Goal: Task Accomplishment & Management: Manage account settings

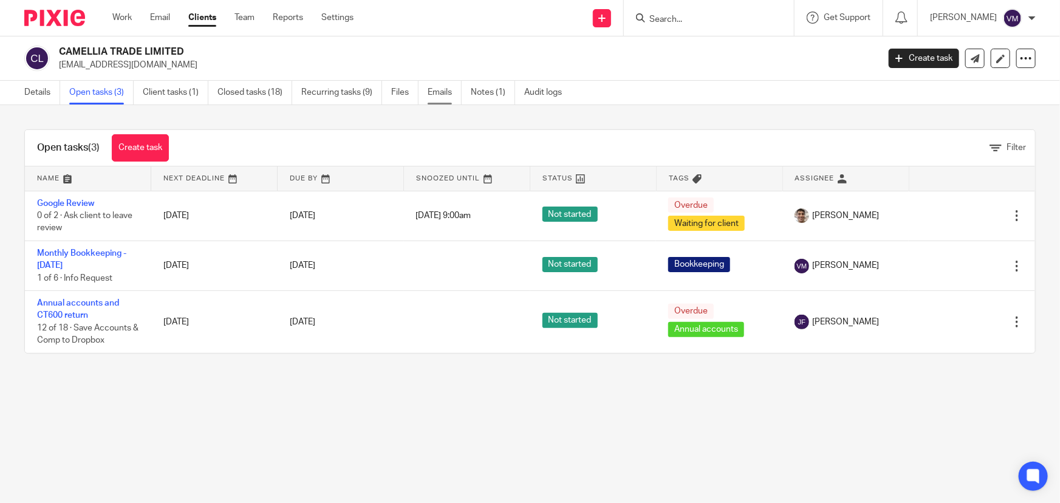
click at [447, 86] on link "Emails" at bounding box center [444, 93] width 34 height 24
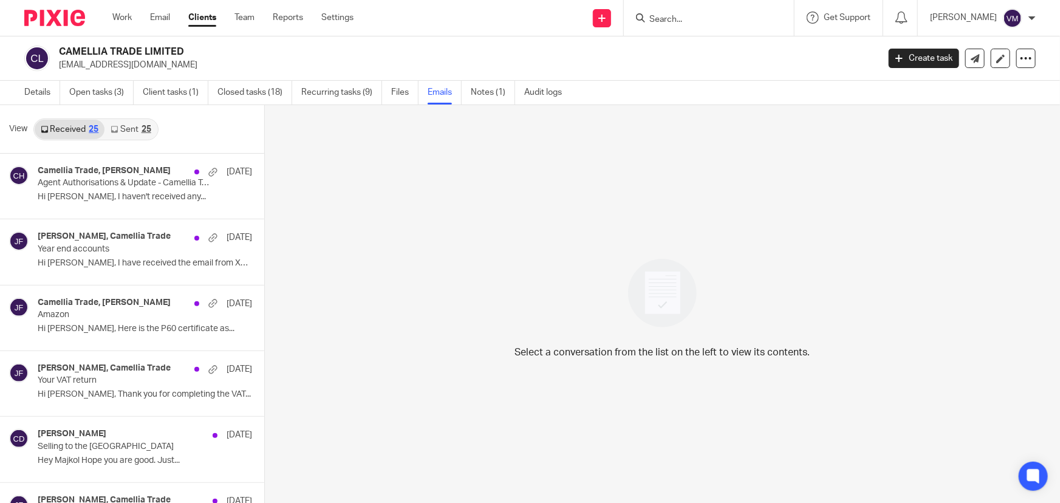
click at [132, 128] on link "Sent 25" at bounding box center [130, 129] width 52 height 19
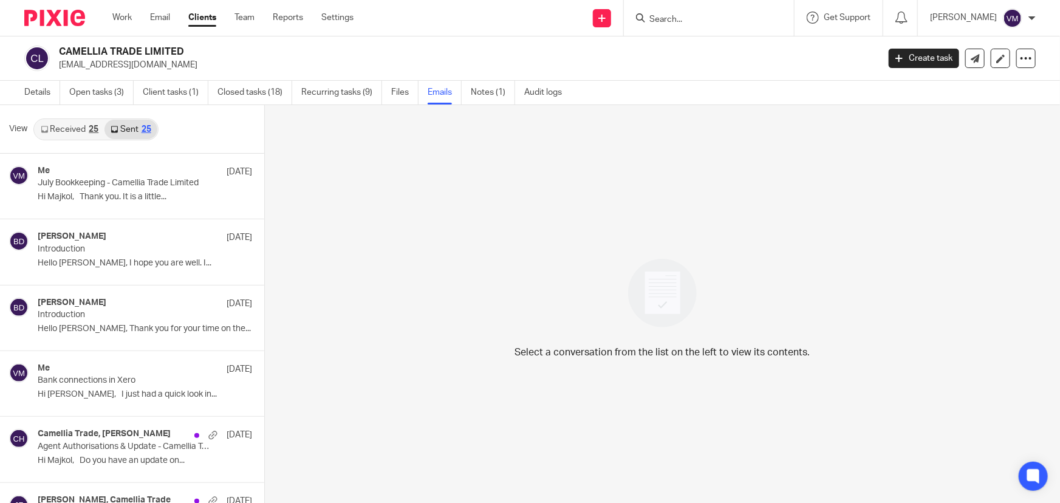
scroll to position [1, 0]
click at [239, 21] on link "Team" at bounding box center [244, 18] width 20 height 12
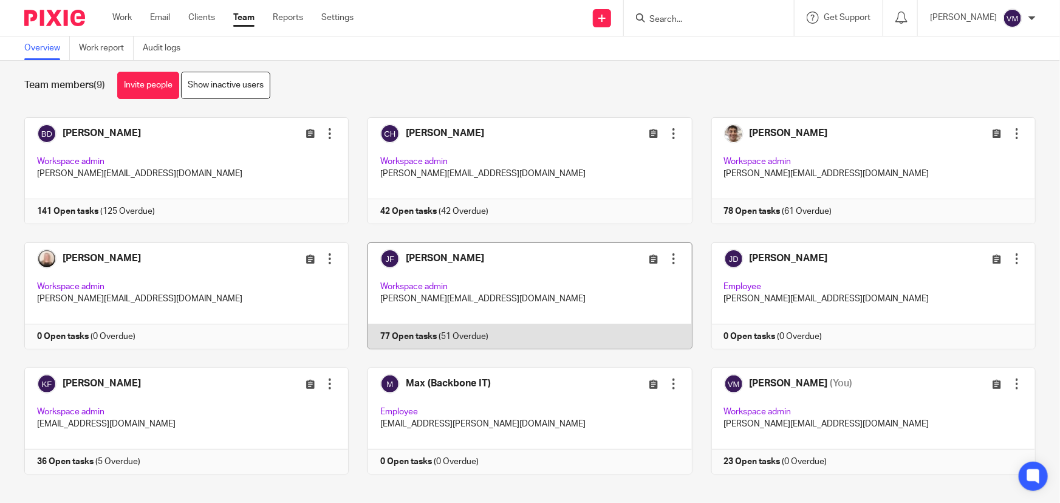
scroll to position [26, 0]
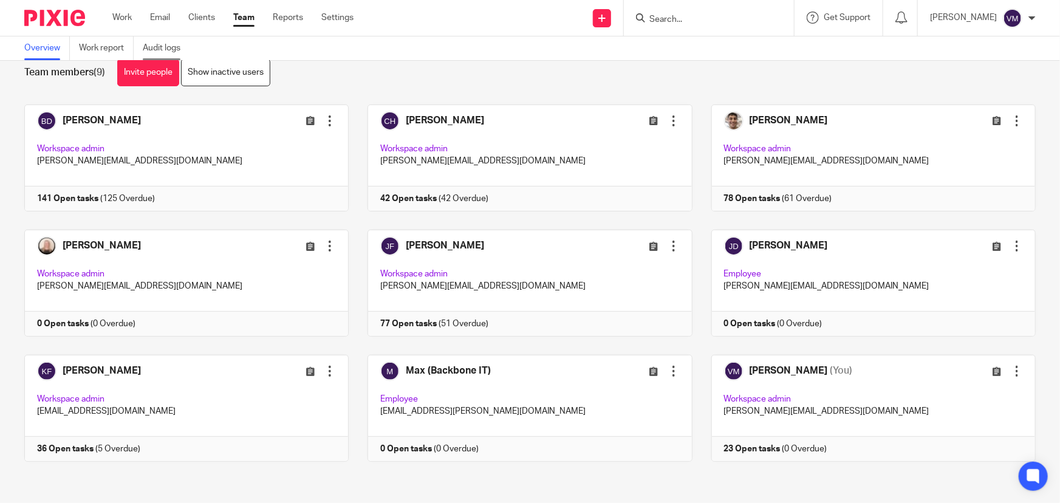
click at [156, 39] on link "Audit logs" at bounding box center [166, 48] width 47 height 24
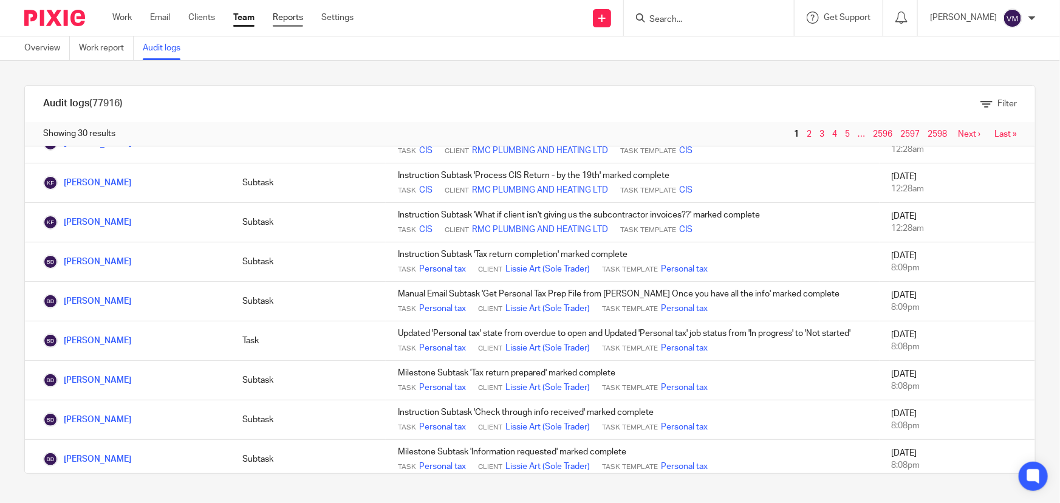
scroll to position [55, 0]
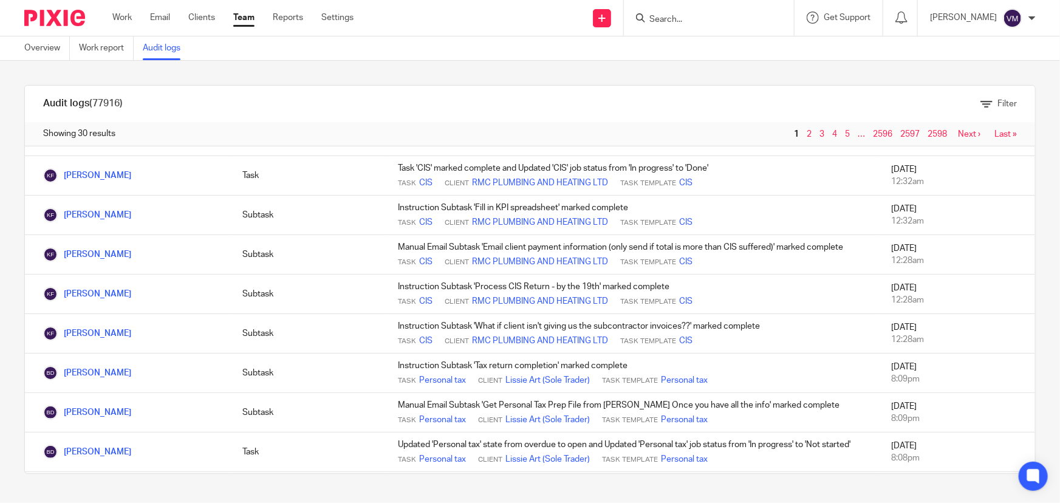
click at [240, 19] on link "Team" at bounding box center [243, 18] width 21 height 12
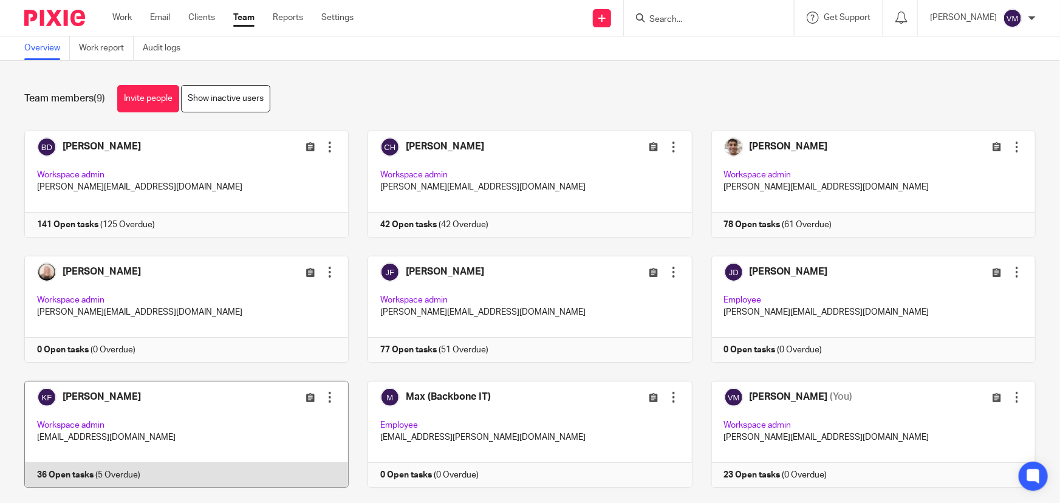
click at [239, 475] on link at bounding box center [176, 434] width 343 height 107
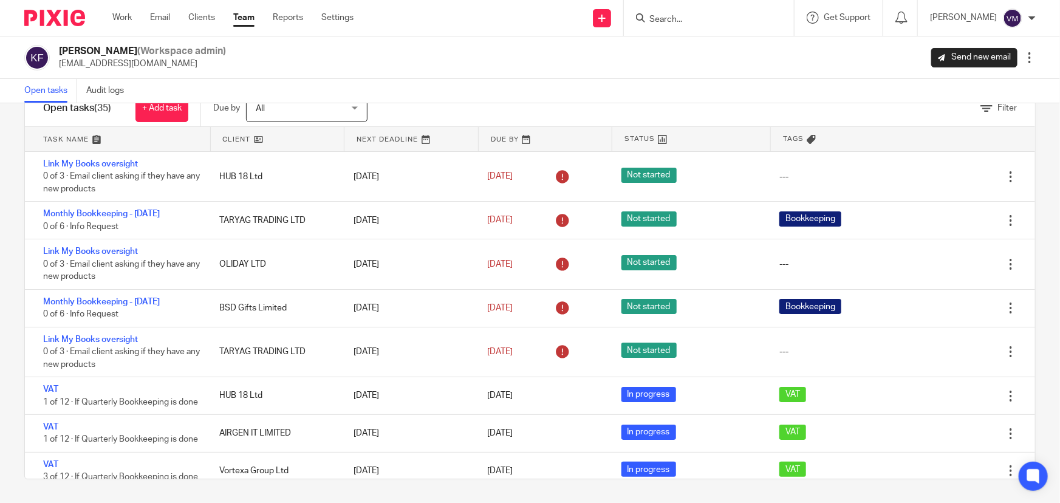
click at [243, 18] on link "Team" at bounding box center [243, 18] width 21 height 12
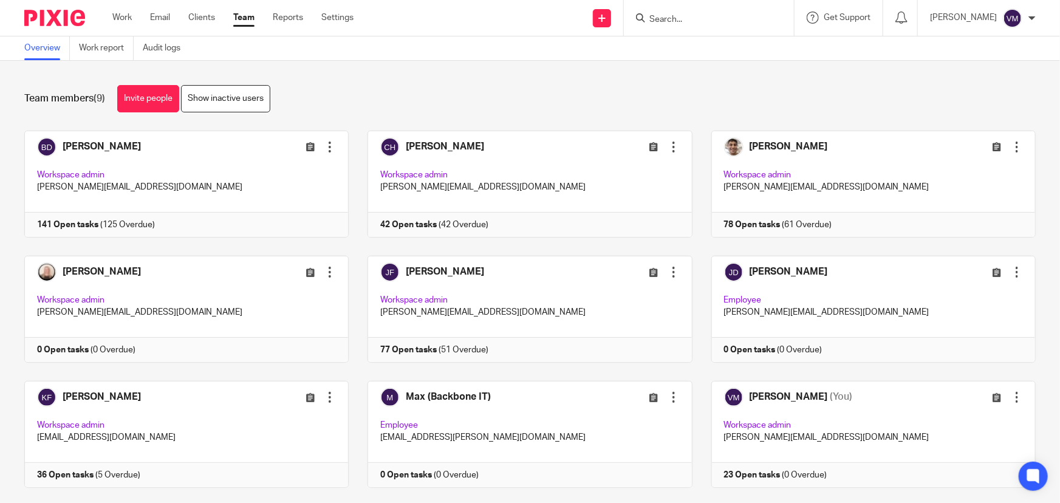
click at [683, 24] on input "Search" at bounding box center [702, 20] width 109 height 11
type input "oliday"
click at [703, 47] on link at bounding box center [747, 52] width 205 height 28
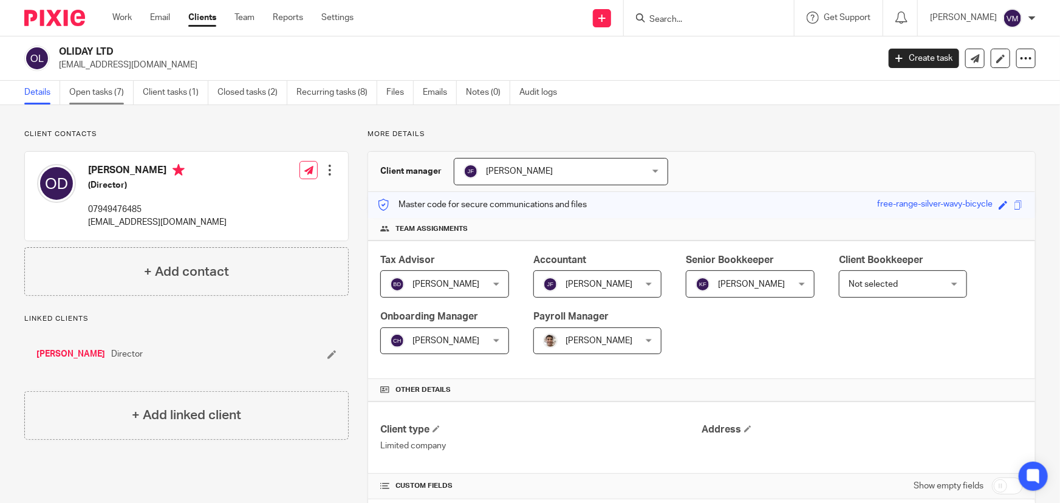
click at [102, 94] on link "Open tasks (7)" at bounding box center [101, 93] width 64 height 24
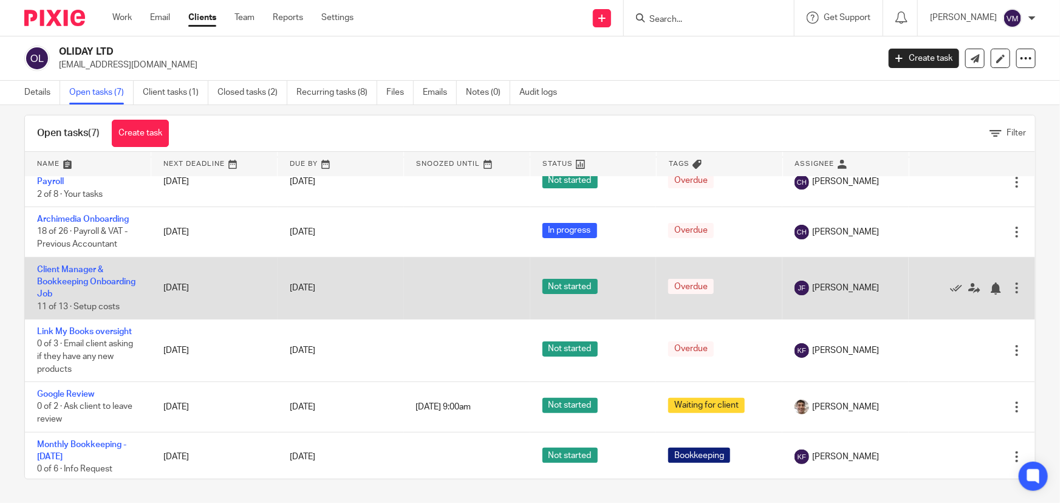
scroll to position [64, 0]
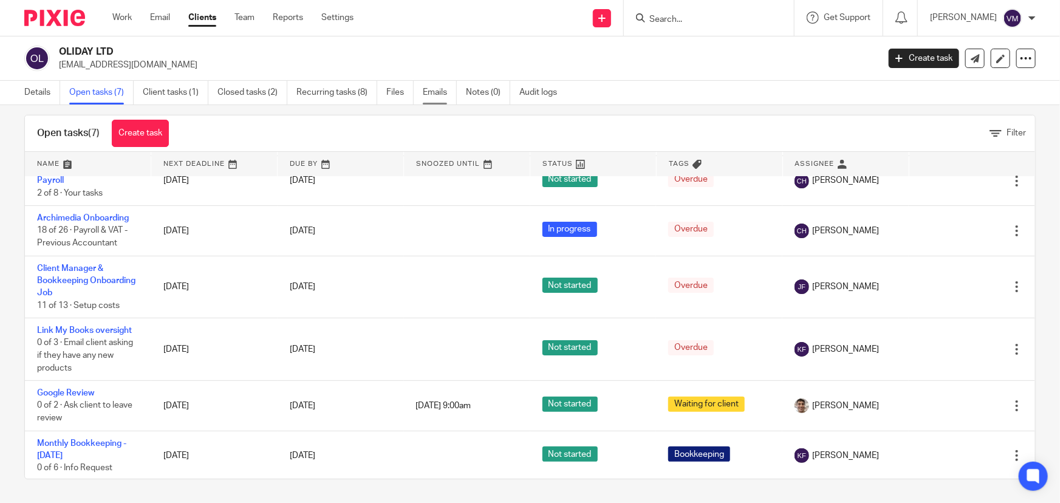
click at [427, 87] on link "Emails" at bounding box center [440, 93] width 34 height 24
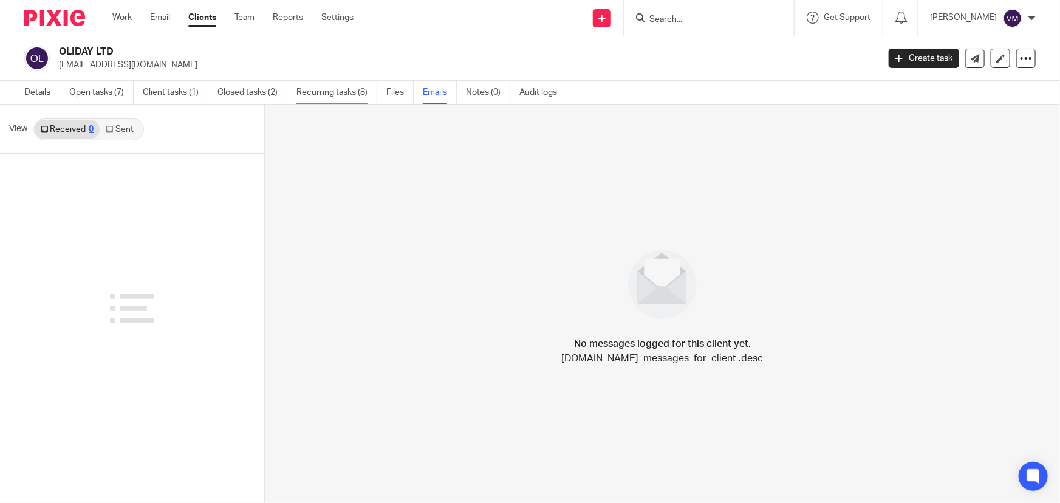
click at [352, 92] on link "Recurring tasks (8)" at bounding box center [336, 93] width 81 height 24
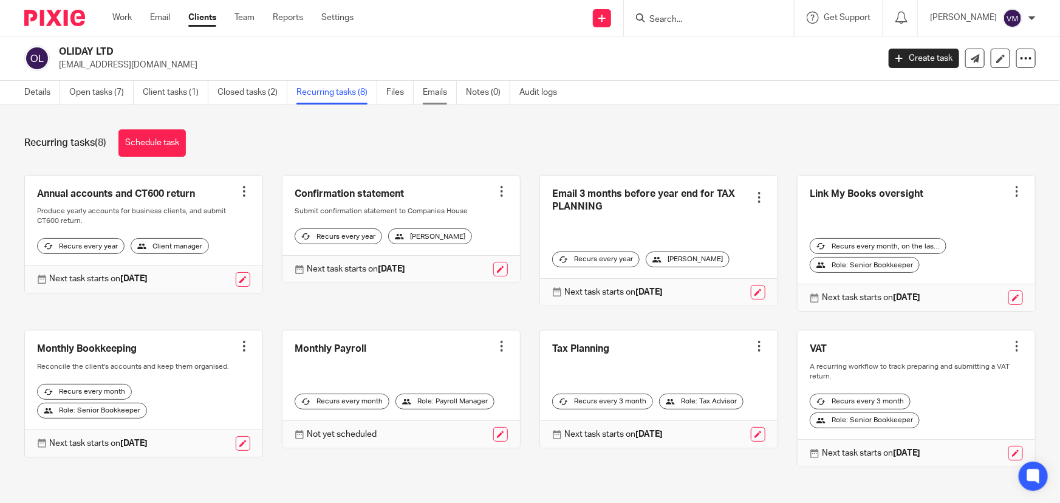
click at [446, 90] on link "Emails" at bounding box center [440, 93] width 34 height 24
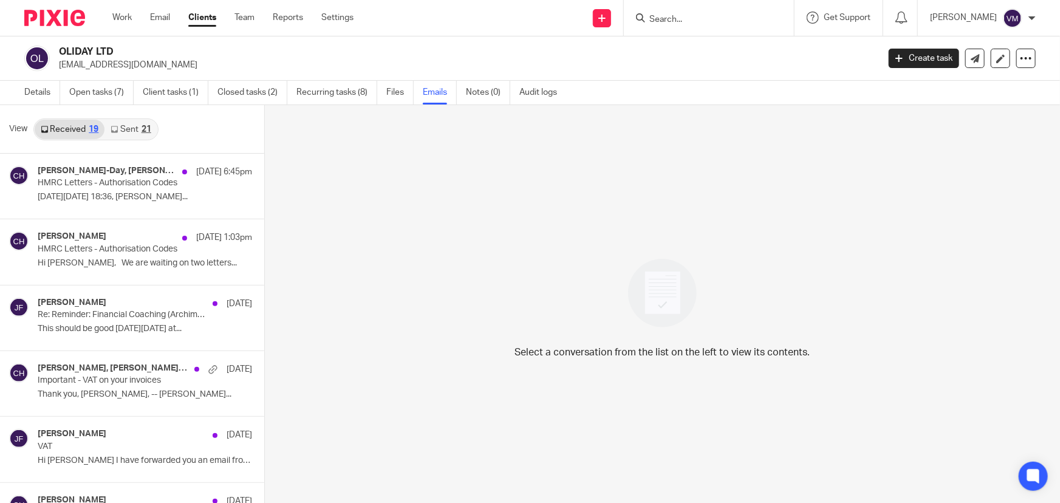
click at [139, 129] on link "Sent 21" at bounding box center [130, 129] width 52 height 19
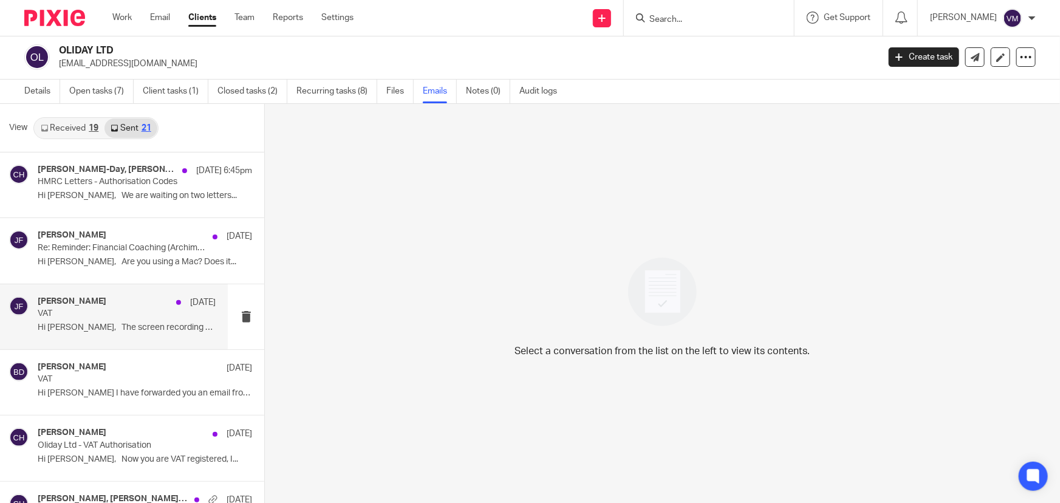
click at [109, 304] on div "Jill Fox 4 Aug" at bounding box center [127, 302] width 178 height 12
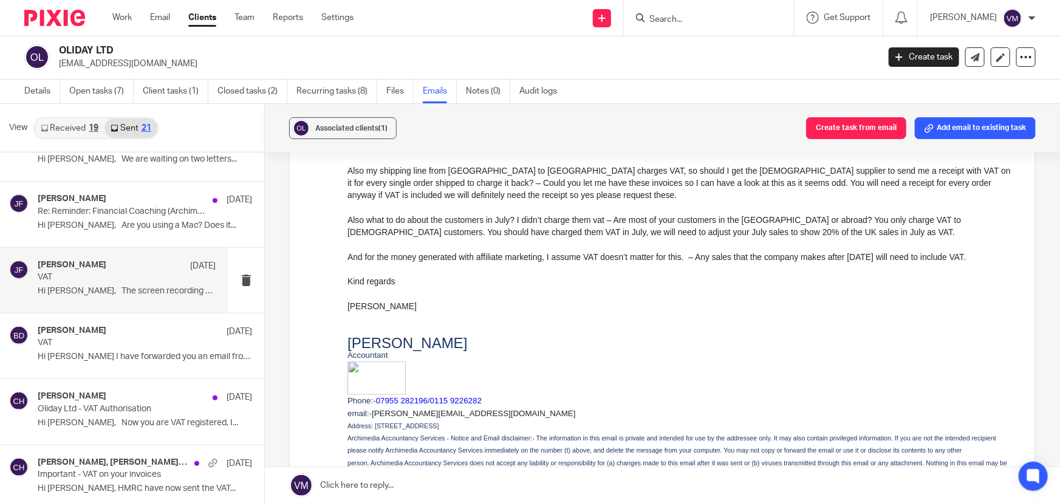
scroll to position [55, 0]
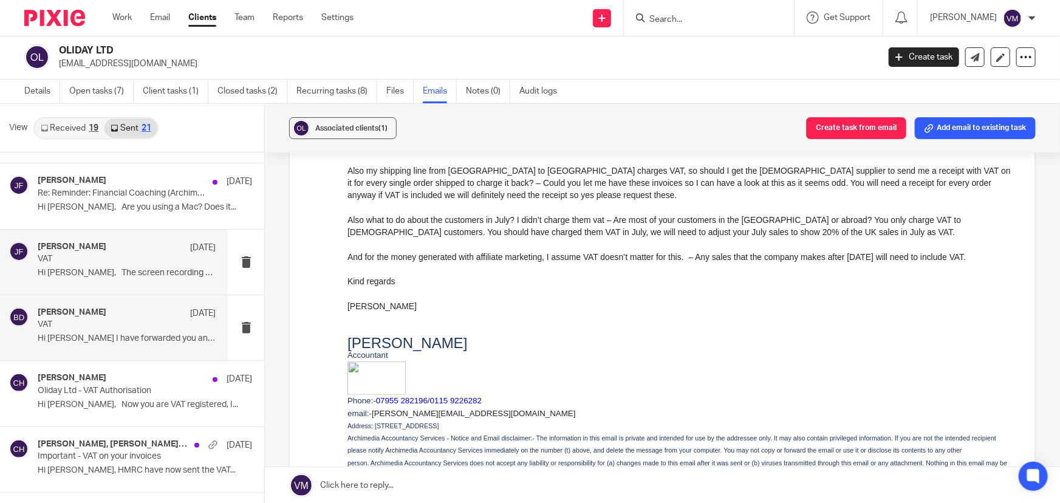
click at [103, 322] on p "VAT" at bounding box center [109, 324] width 143 height 10
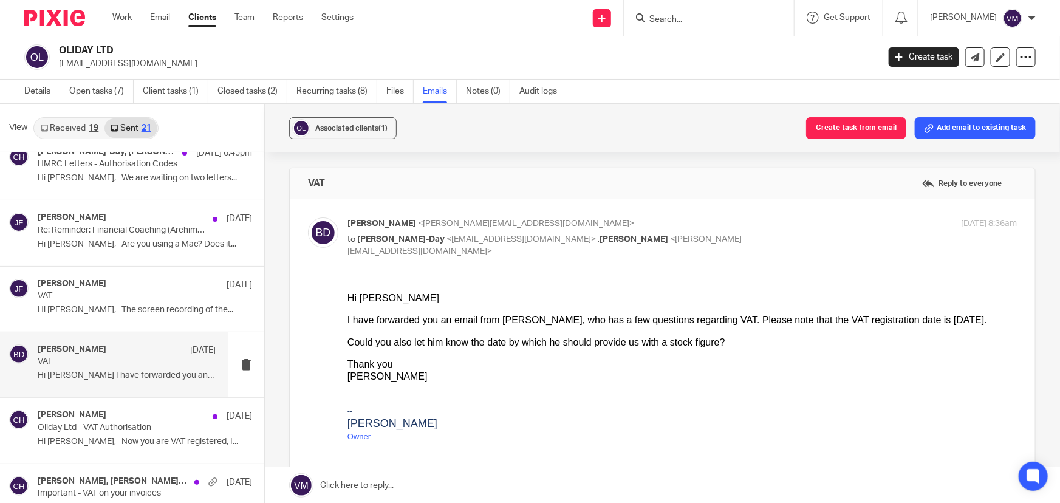
scroll to position [0, 0]
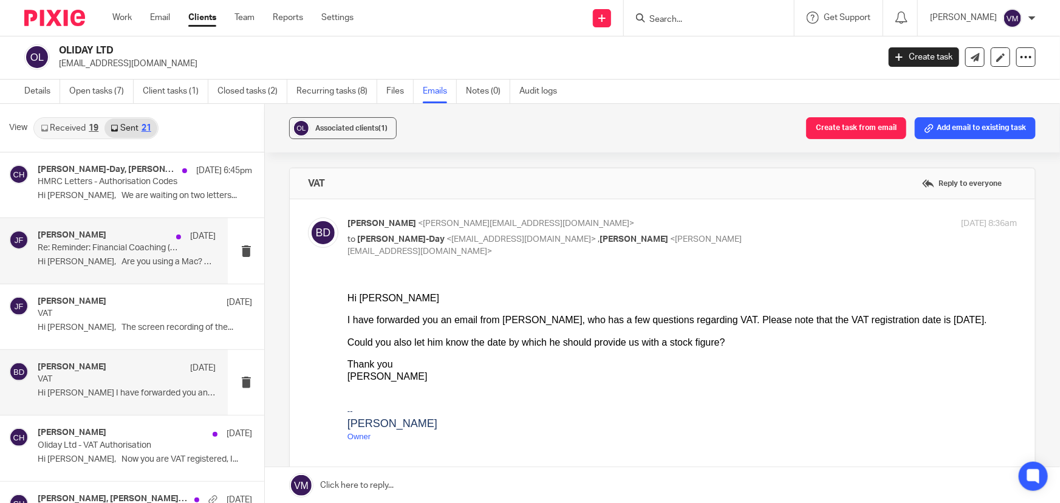
click at [97, 254] on div "Jill Fox 7 Aug Re: Reminder: Financial Coaching (Archimedia - Jill) with Jill F…" at bounding box center [127, 250] width 178 height 41
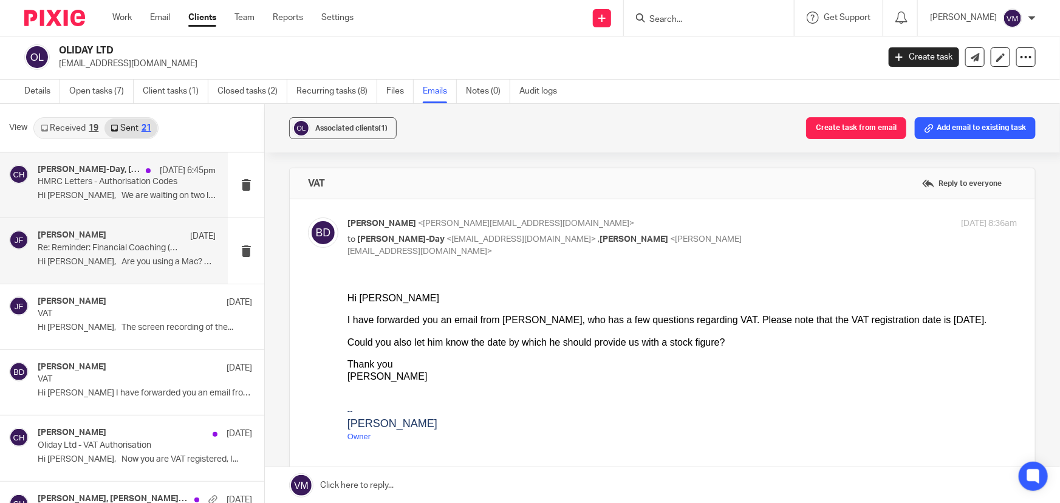
click at [95, 186] on p "HMRC Letters - Authorisation Codes" at bounding box center [109, 182] width 143 height 10
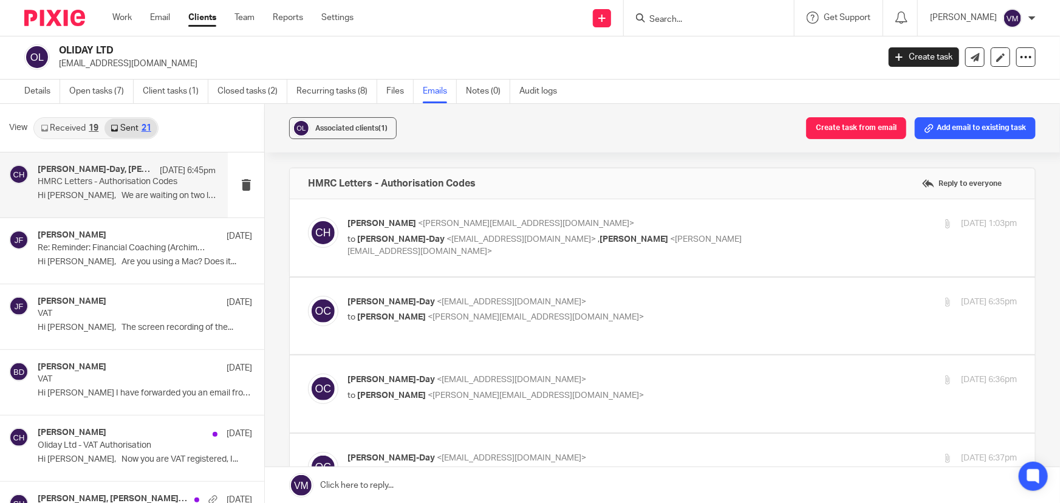
click at [79, 127] on link "Received 19" at bounding box center [70, 127] width 70 height 19
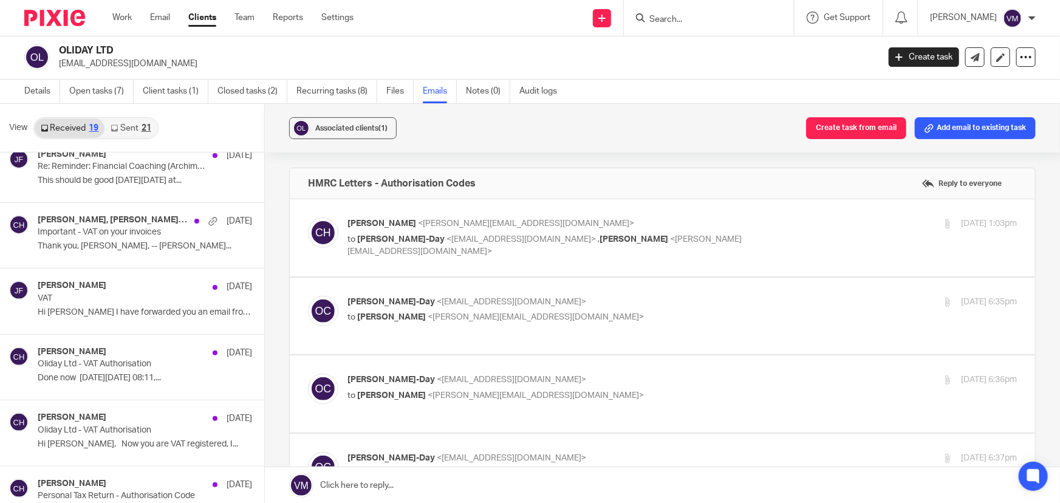
scroll to position [165, 0]
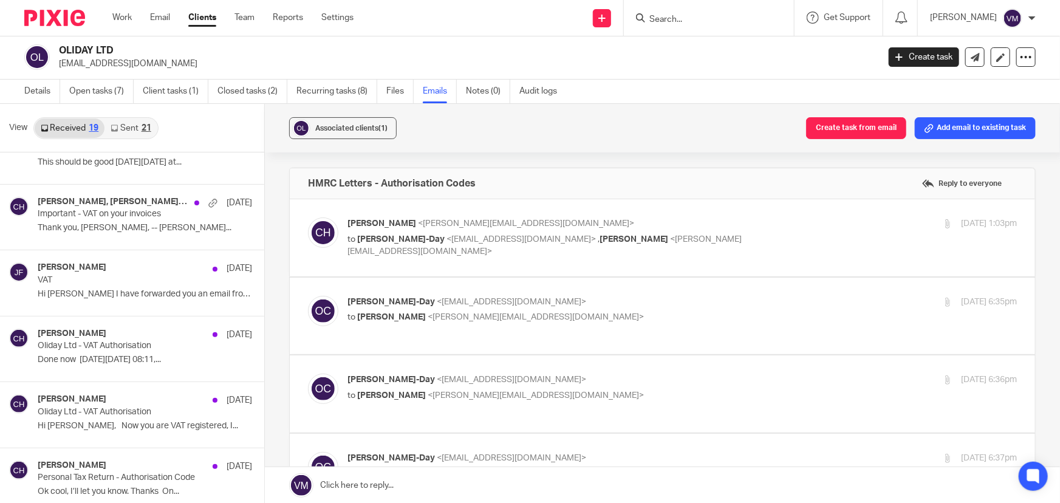
click at [73, 214] on p "Important - VAT on your invoices" at bounding box center [124, 214] width 172 height 10
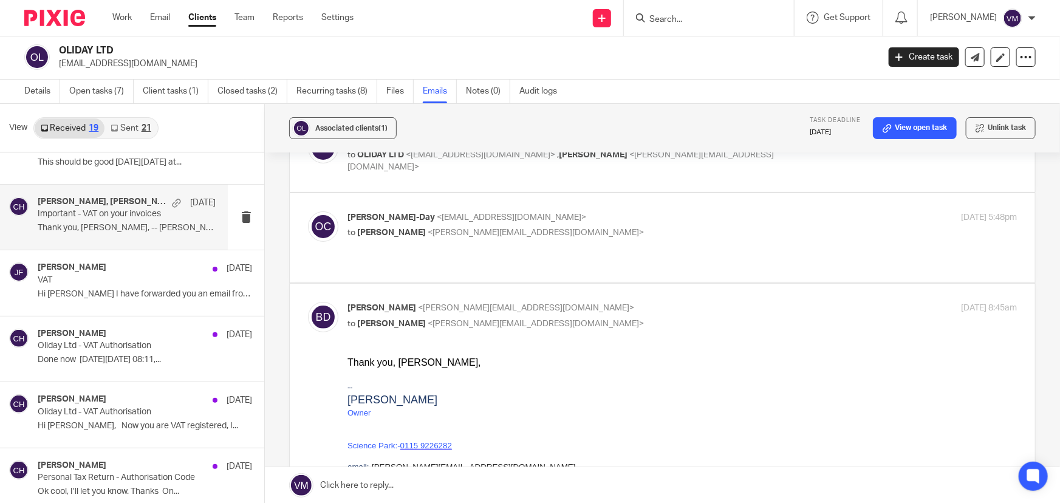
scroll to position [55, 0]
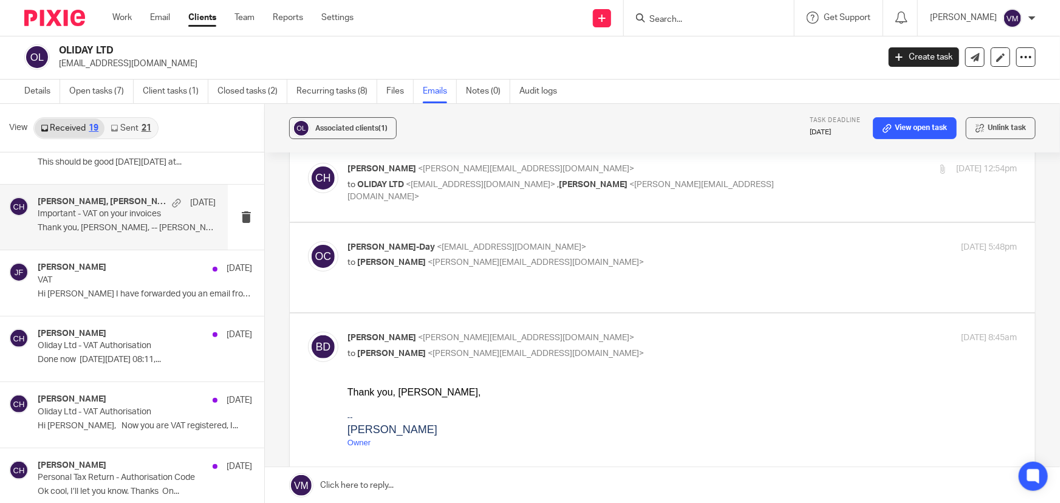
click at [719, 250] on p "Oliver Channon-Day <o.channonday8@gmail.com>" at bounding box center [570, 247] width 446 height 13
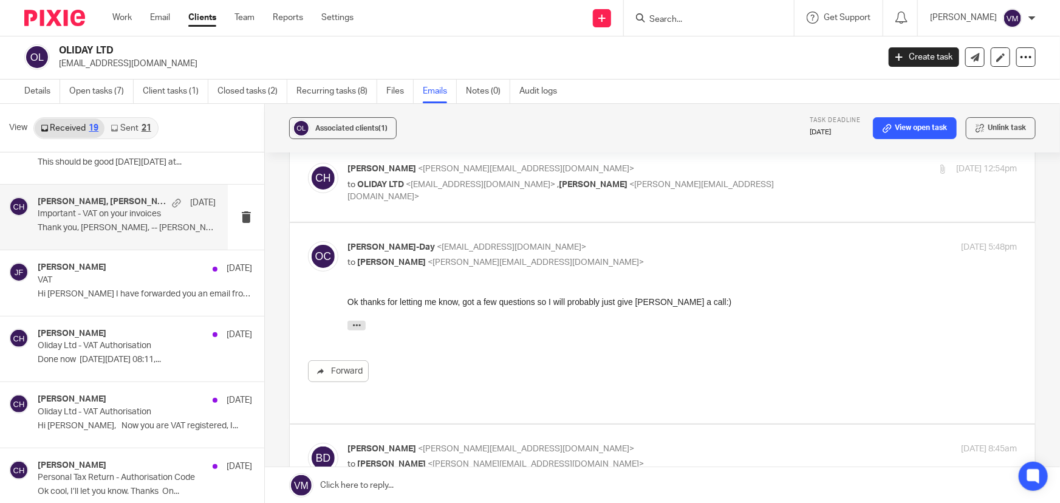
scroll to position [0, 0]
click at [729, 235] on label at bounding box center [662, 323] width 745 height 200
click at [308, 240] on input "checkbox" at bounding box center [307, 240] width 1 height 1
checkbox input "false"
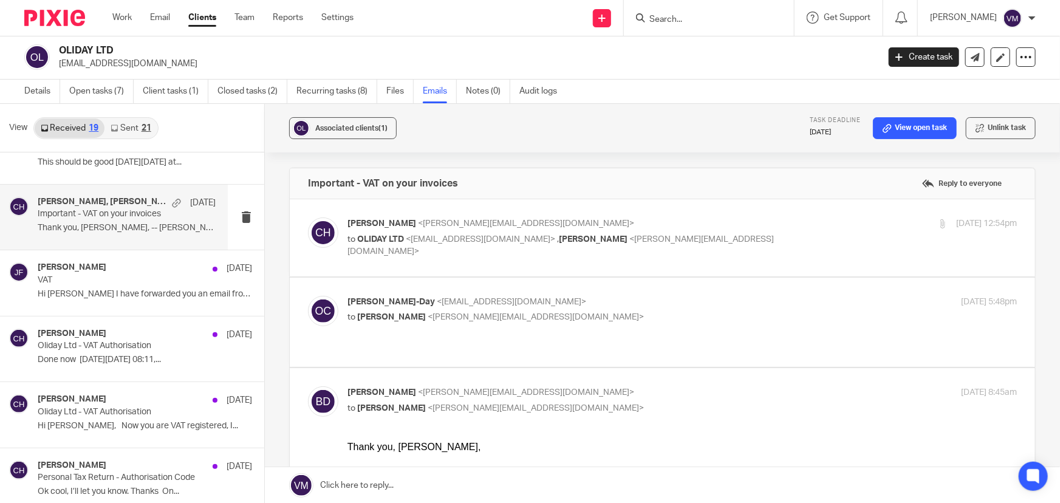
click at [829, 222] on div "1 Aug 2025 12:54pm" at bounding box center [905, 223] width 223 height 13
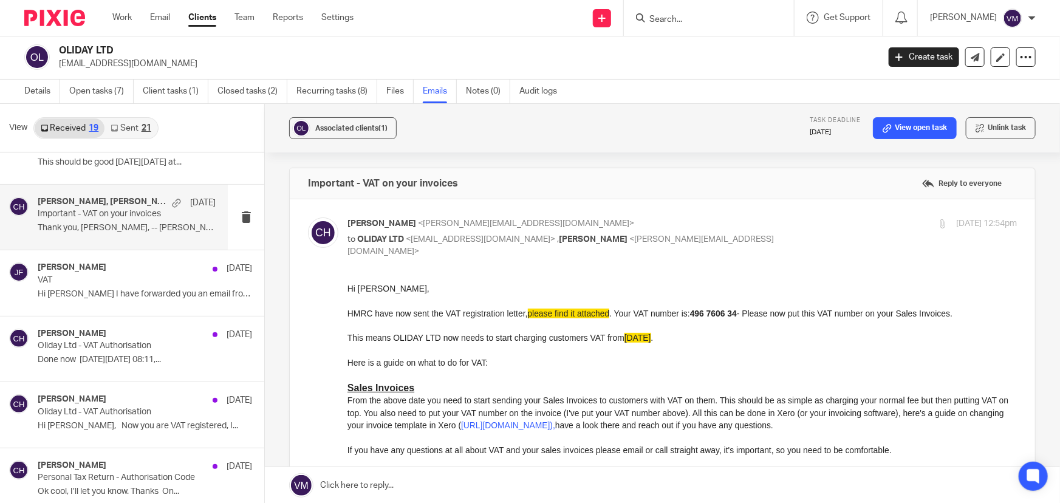
click at [818, 220] on div "1 Aug 2025 12:54pm" at bounding box center [905, 223] width 223 height 13
checkbox input "false"
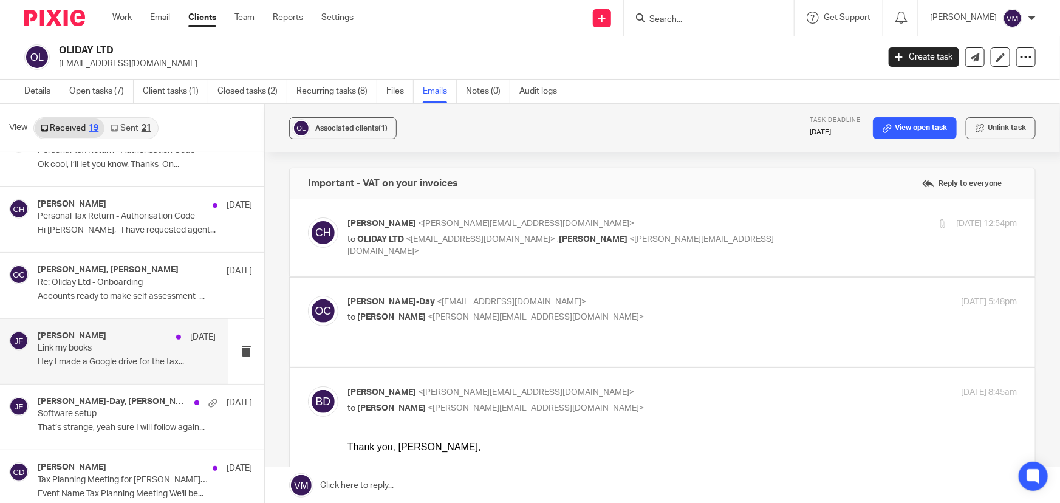
scroll to position [552, 0]
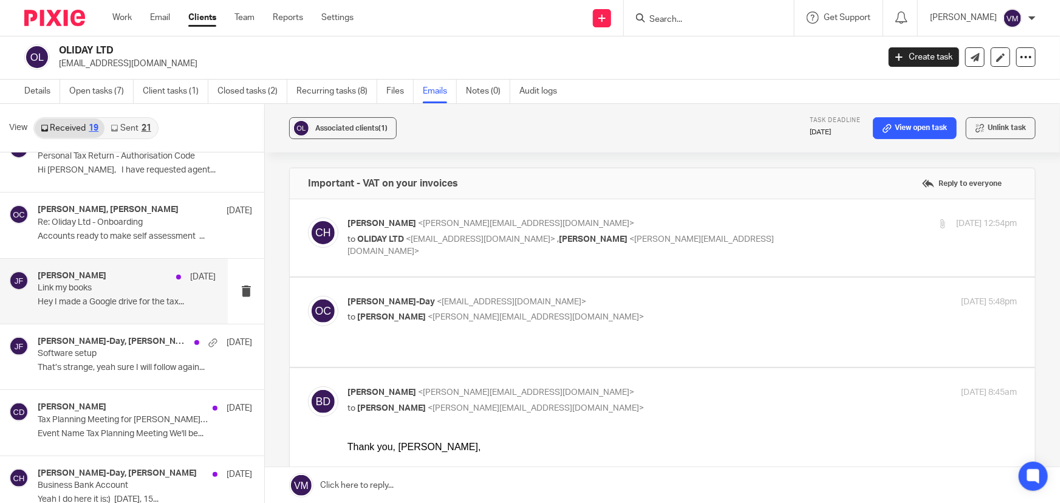
click at [75, 277] on div "Jill Fox 25 Jul" at bounding box center [127, 277] width 178 height 12
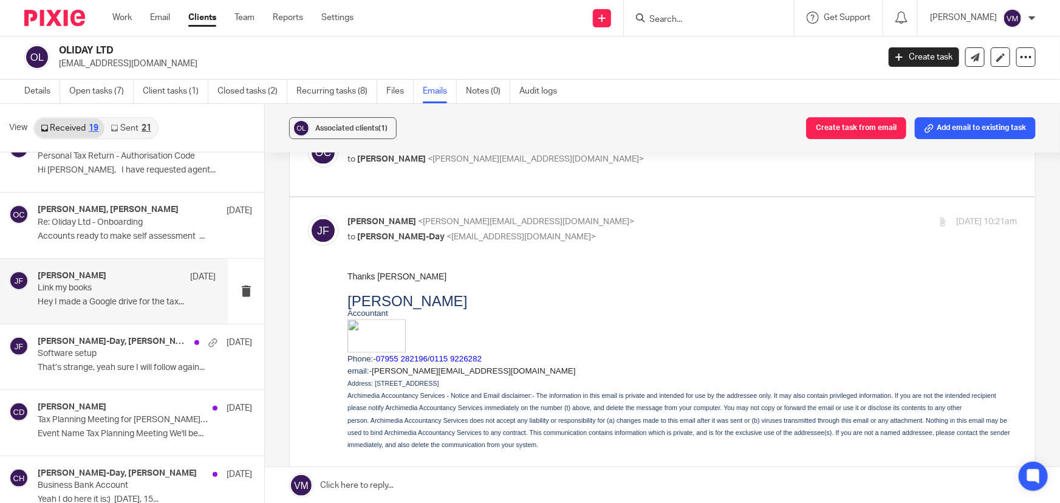
scroll to position [679, 0]
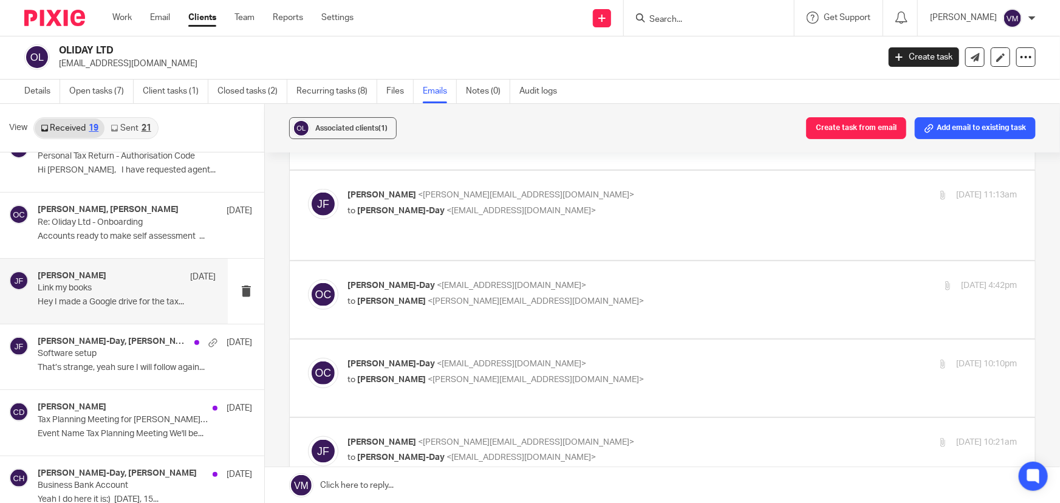
click at [659, 358] on p "Oliver Channon-Day <o.channonday8@gmail.com>" at bounding box center [570, 364] width 446 height 13
checkbox input "true"
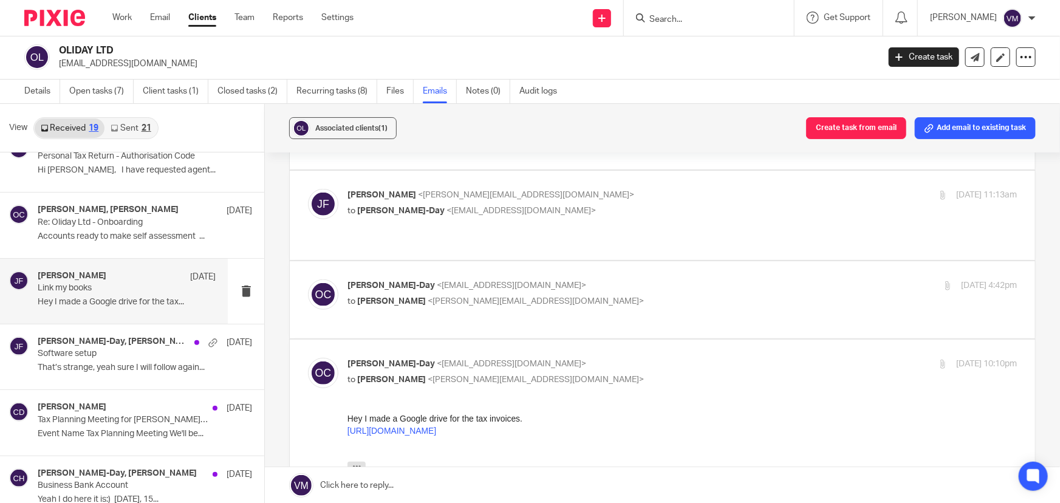
scroll to position [0, 0]
click at [668, 295] on p "to Jill Fox <jill@archimediaaccounts.co.uk>" at bounding box center [570, 301] width 446 height 13
checkbox input "true"
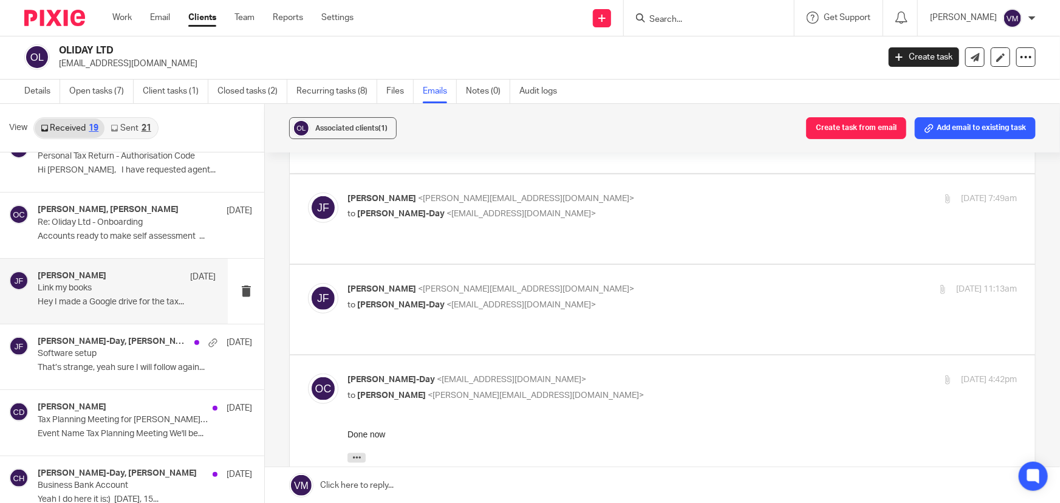
scroll to position [568, 0]
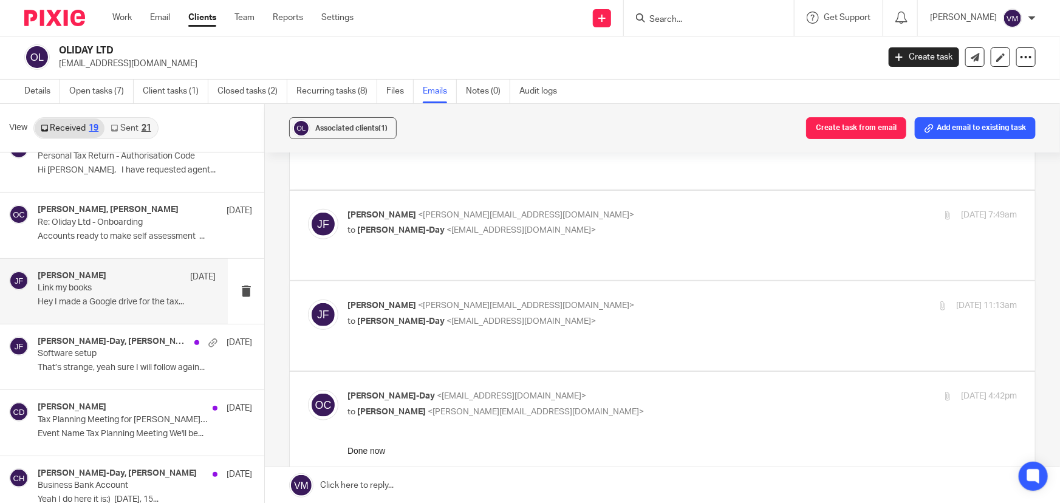
click at [662, 299] on div "Jill Fox <jill@archimediaaccounts.co.uk> to Oliver Channon-Day <o.channonday8@g…" at bounding box center [570, 313] width 446 height 28
checkbox input "true"
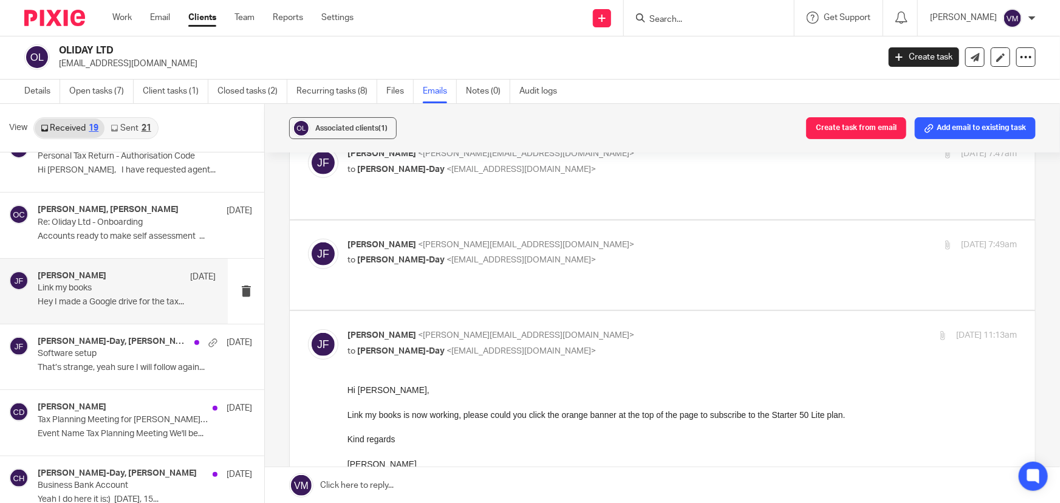
scroll to position [513, 0]
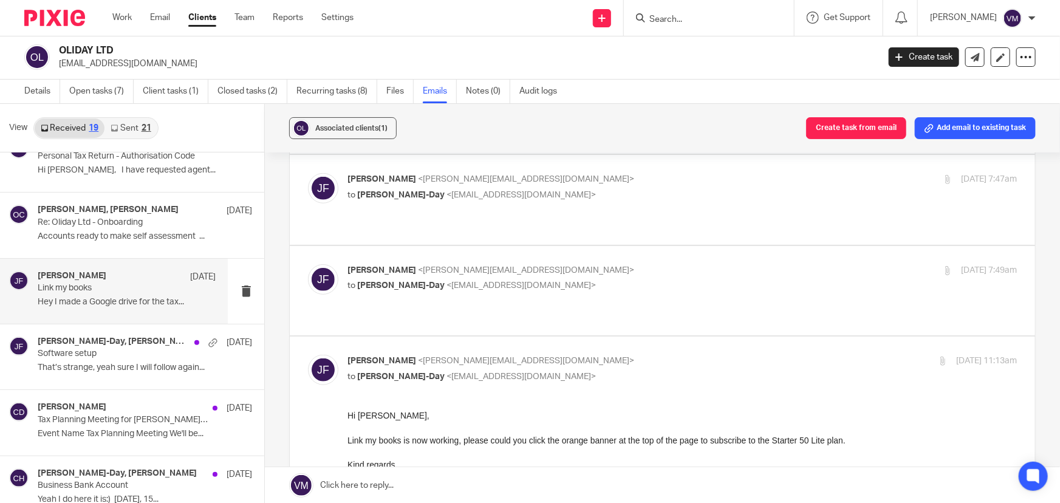
click at [689, 264] on p "Jill Fox <jill@archimediaaccounts.co.uk>" at bounding box center [570, 270] width 446 height 13
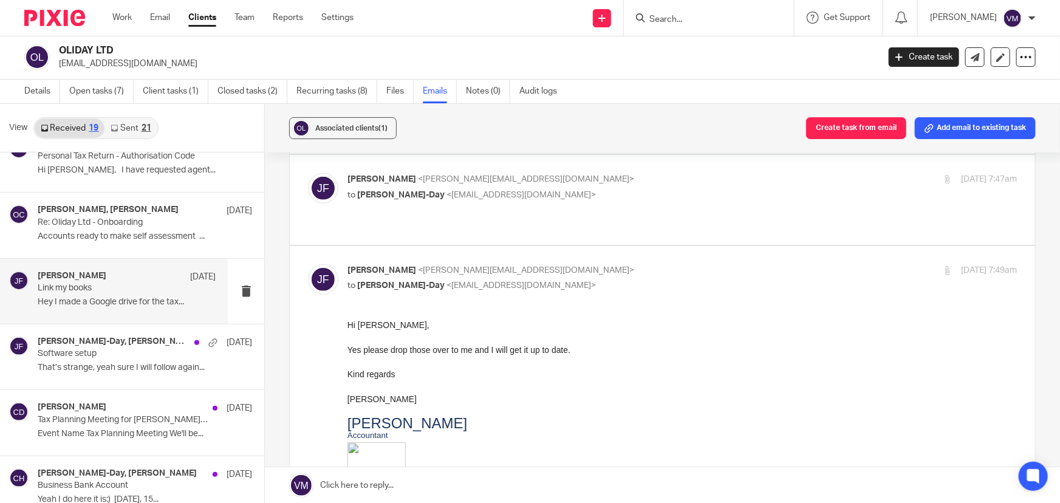
scroll to position [0, 0]
click at [689, 264] on p "Jill Fox <jill@archimediaaccounts.co.uk>" at bounding box center [570, 270] width 446 height 13
checkbox input "false"
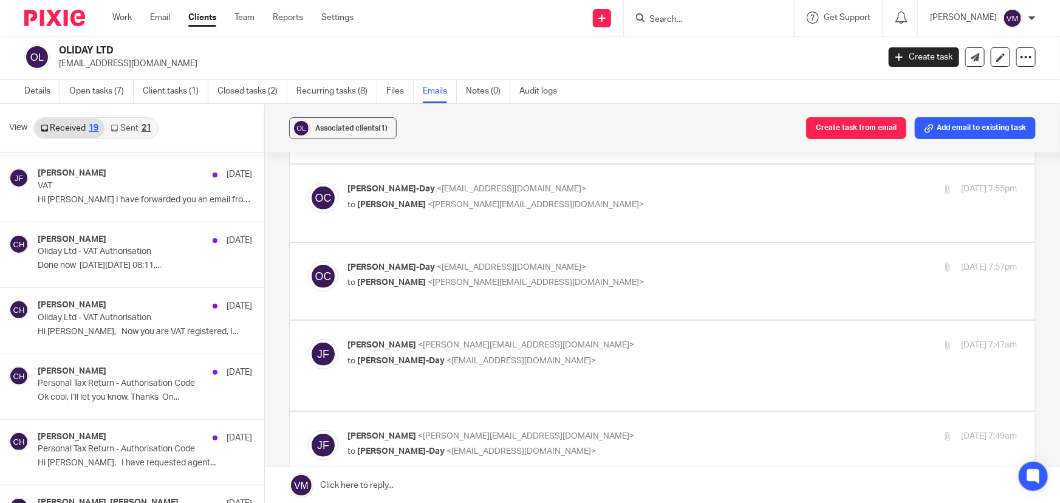
scroll to position [165, 0]
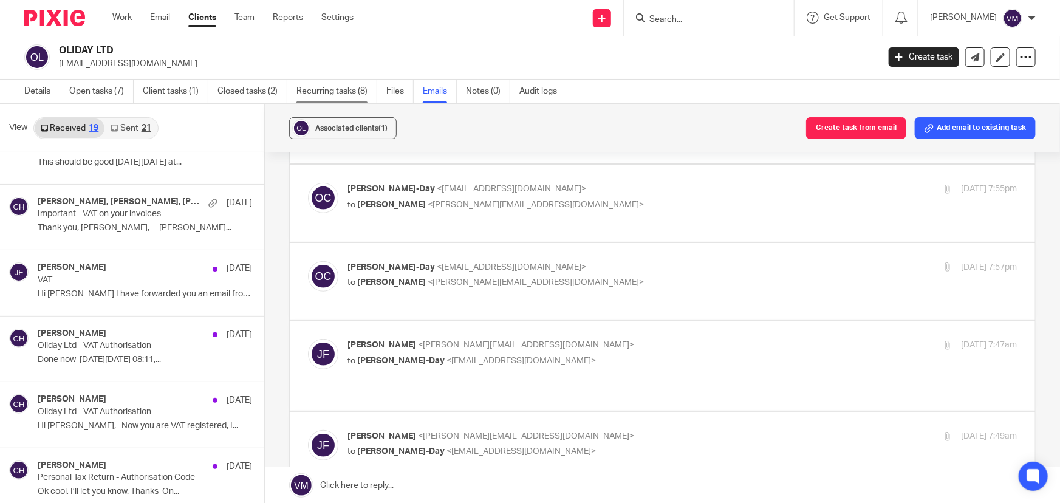
click at [319, 90] on link "Recurring tasks (8)" at bounding box center [336, 92] width 81 height 24
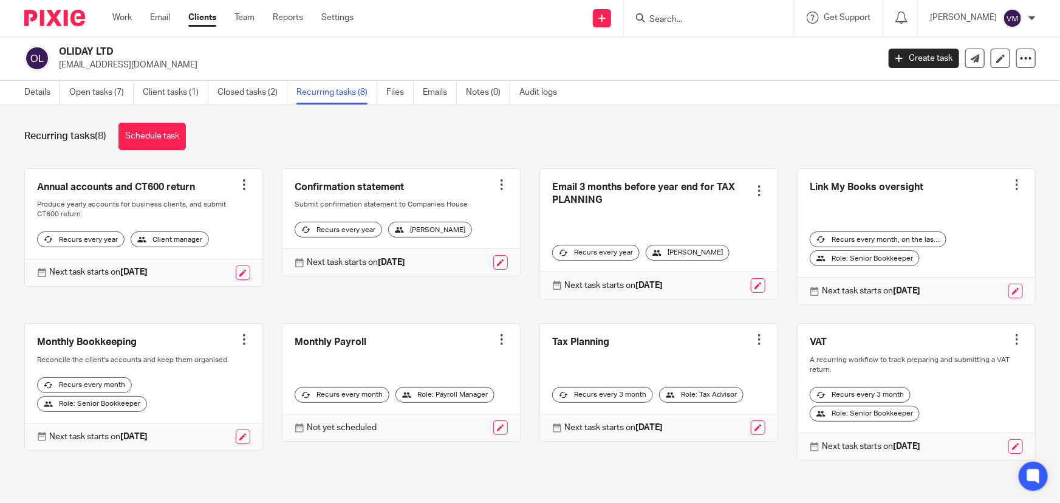
scroll to position [15, 0]
click at [243, 17] on link "Team" at bounding box center [244, 18] width 20 height 12
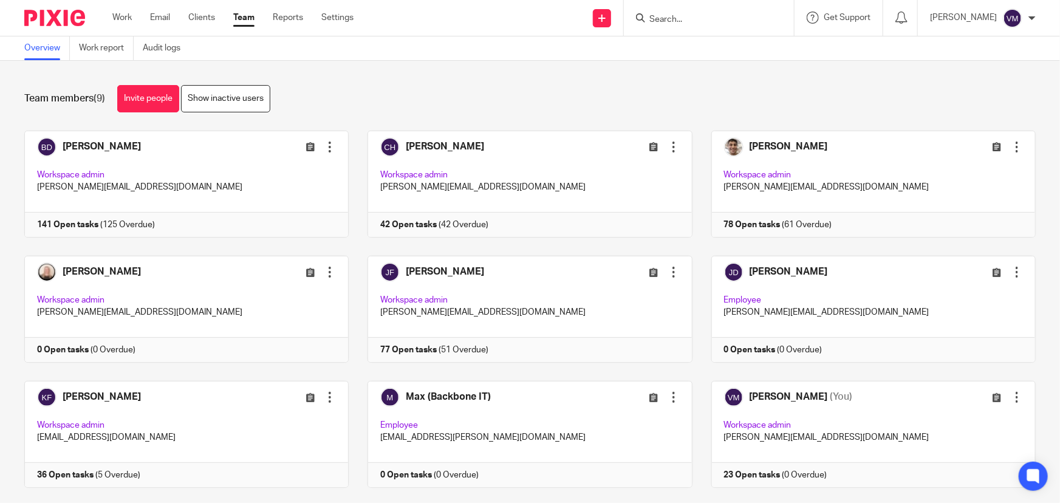
drag, startPoint x: 658, startPoint y: 7, endPoint x: 662, endPoint y: 18, distance: 11.4
click at [658, 7] on div at bounding box center [709, 18] width 170 height 36
click at [662, 18] on input "Search" at bounding box center [702, 20] width 109 height 11
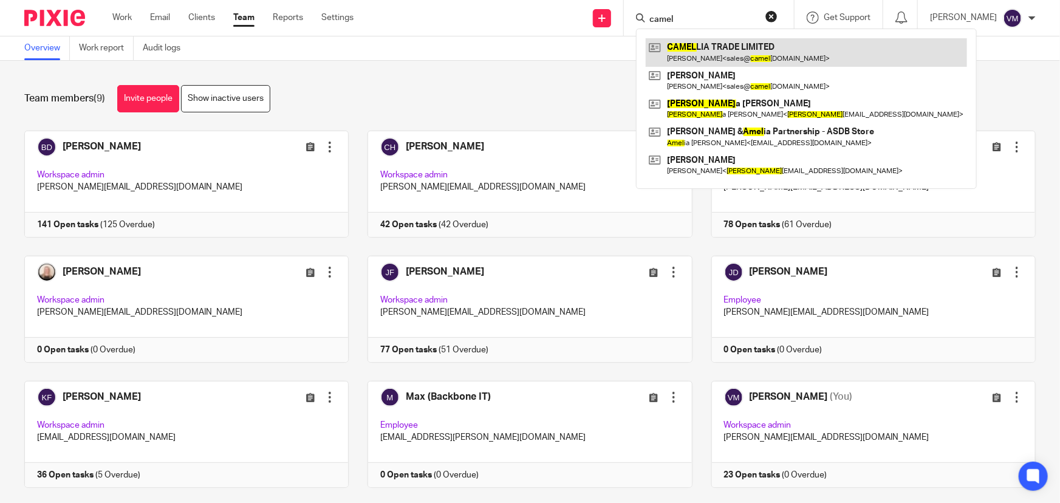
type input "camel"
click at [704, 46] on link at bounding box center [805, 52] width 321 height 28
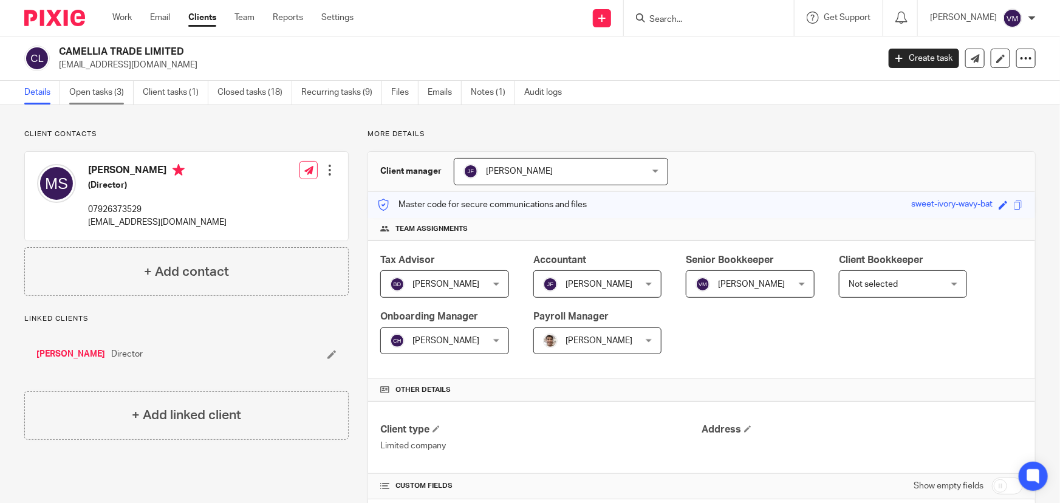
click at [101, 90] on link "Open tasks (3)" at bounding box center [101, 93] width 64 height 24
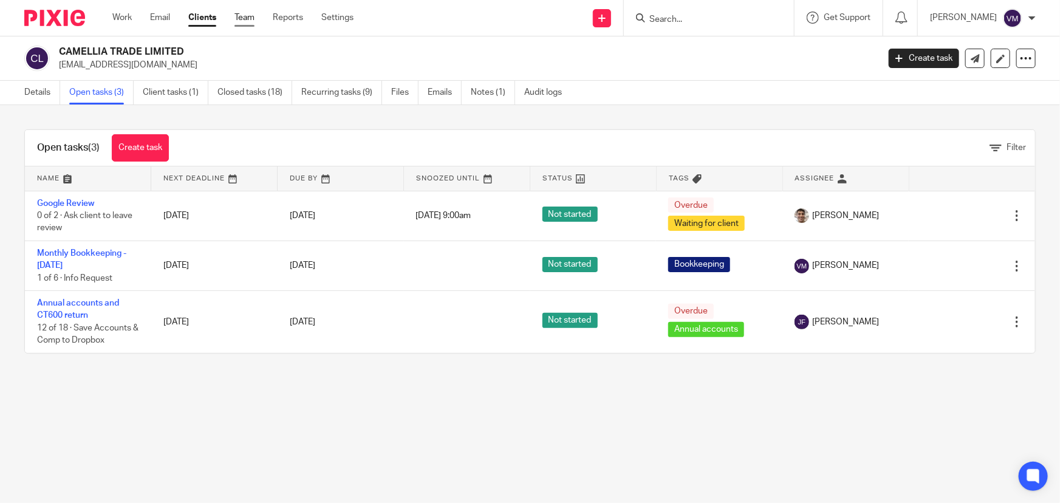
click at [254, 24] on link "Team" at bounding box center [244, 18] width 20 height 12
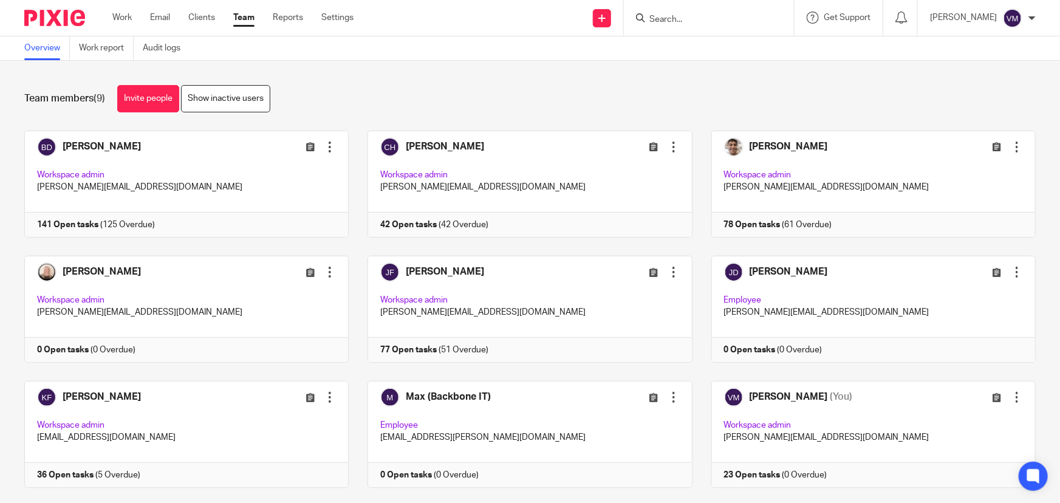
click at [715, 22] on input "Search" at bounding box center [702, 20] width 109 height 11
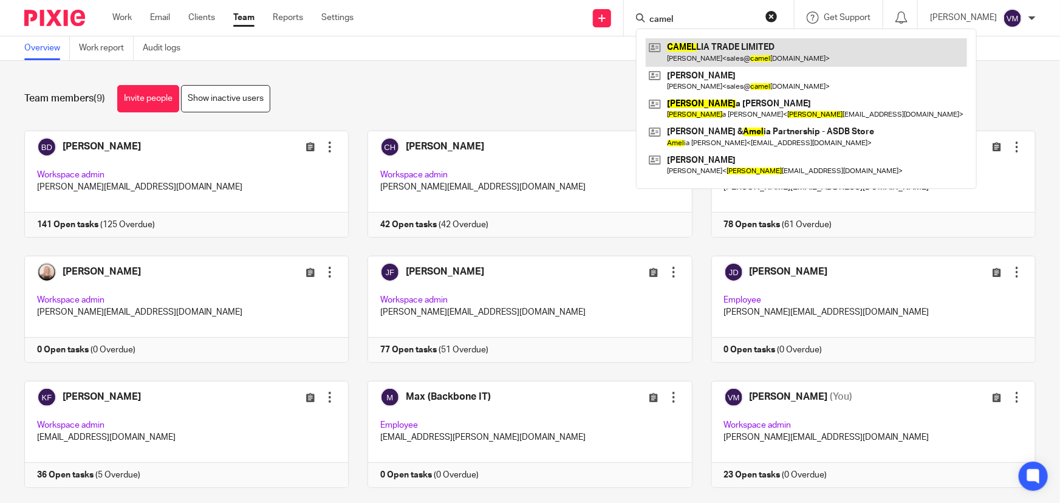
type input "camel"
click at [730, 51] on link at bounding box center [805, 52] width 321 height 28
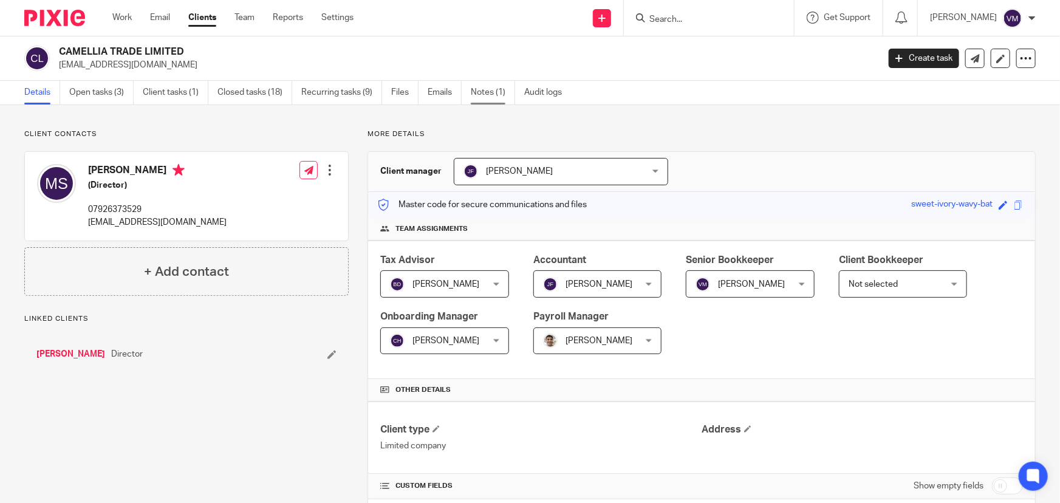
click at [495, 95] on link "Notes (1)" at bounding box center [493, 93] width 44 height 24
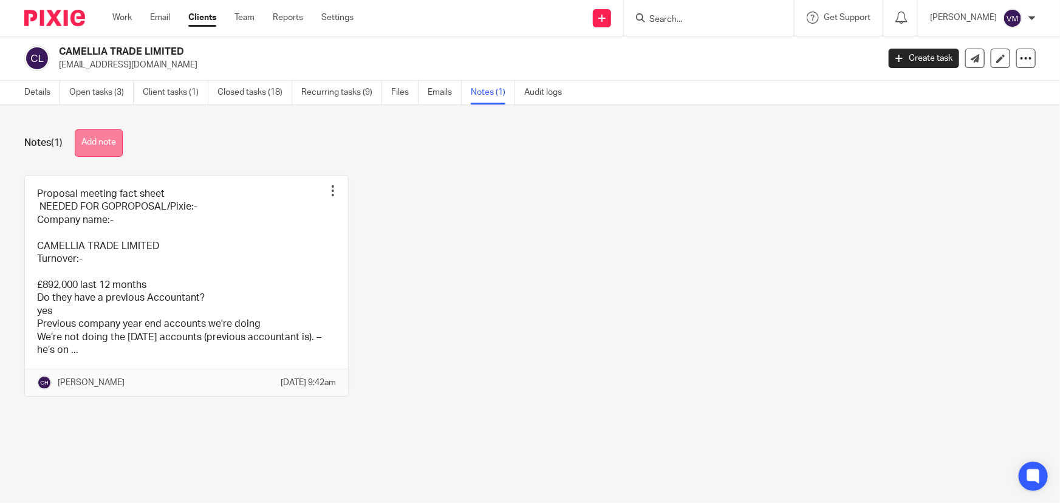
click at [101, 140] on button "Add note" at bounding box center [99, 142] width 48 height 27
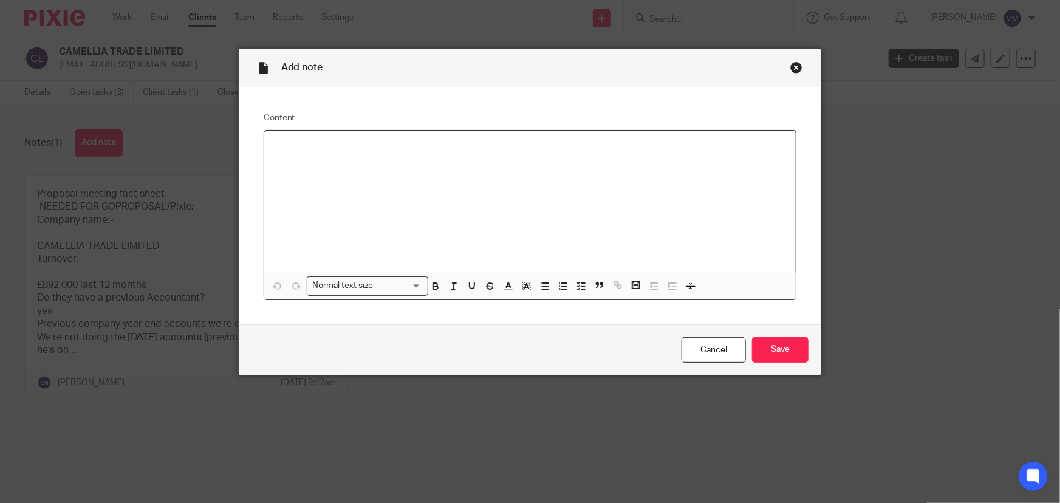
click at [335, 169] on div at bounding box center [530, 202] width 532 height 142
click at [469, 147] on p "Data Energy Management and Ovo" at bounding box center [530, 146] width 512 height 12
click at [532, 144] on p "Data Energy Management and Ovo Energy - 50% business" at bounding box center [530, 146] width 512 height 12
click at [570, 143] on p "Data Energy Management and Ovo Energy - 50% business" at bounding box center [530, 146] width 512 height 12
click at [787, 347] on input "Save" at bounding box center [780, 350] width 56 height 26
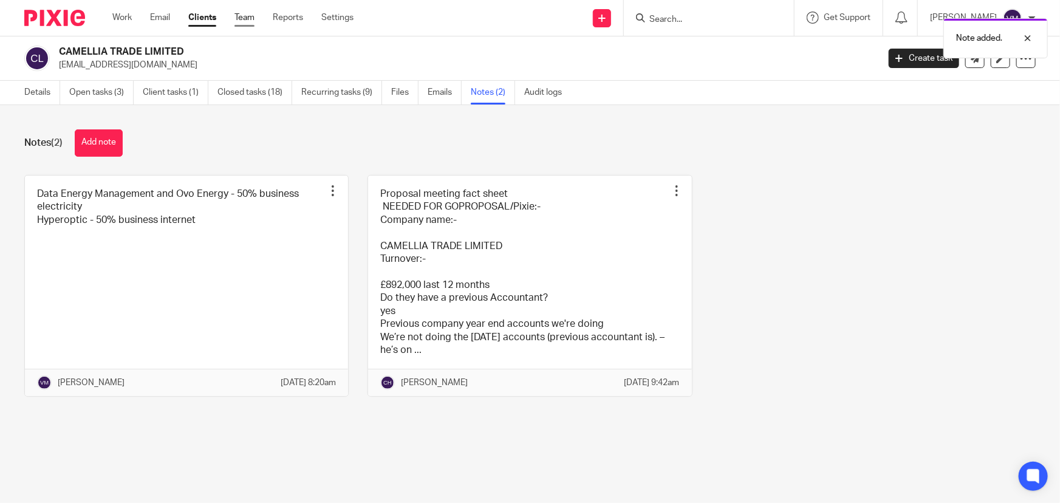
click at [249, 19] on link "Team" at bounding box center [244, 18] width 20 height 12
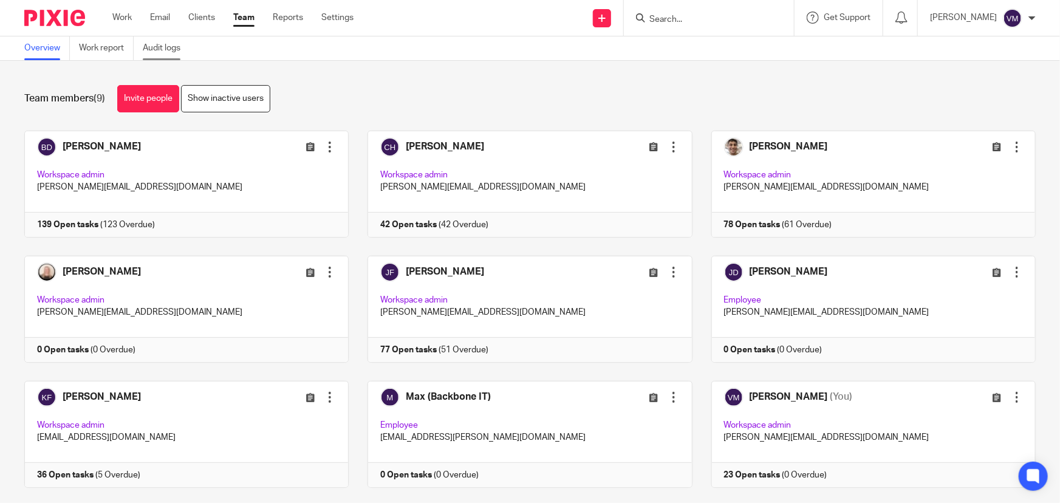
click at [163, 47] on link "Audit logs" at bounding box center [166, 48] width 47 height 24
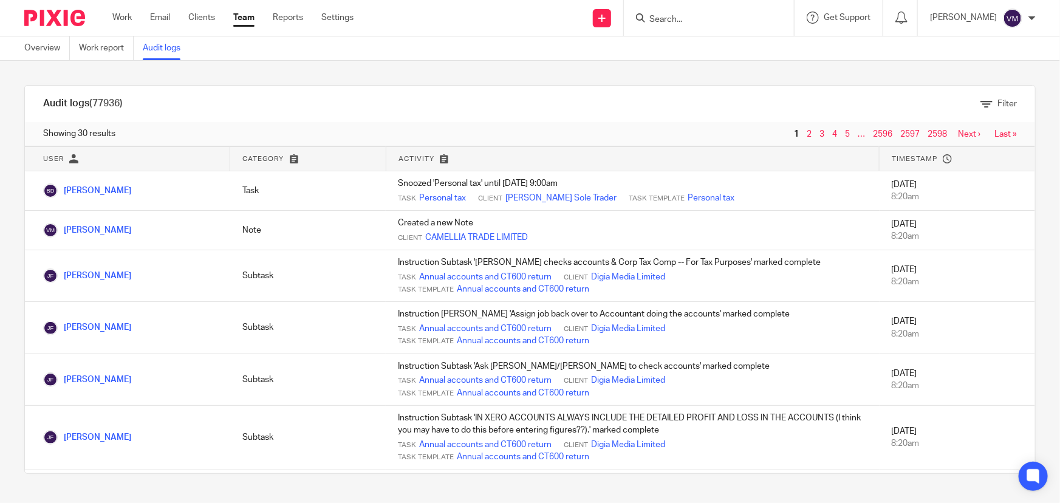
click at [239, 20] on link "Team" at bounding box center [243, 18] width 21 height 12
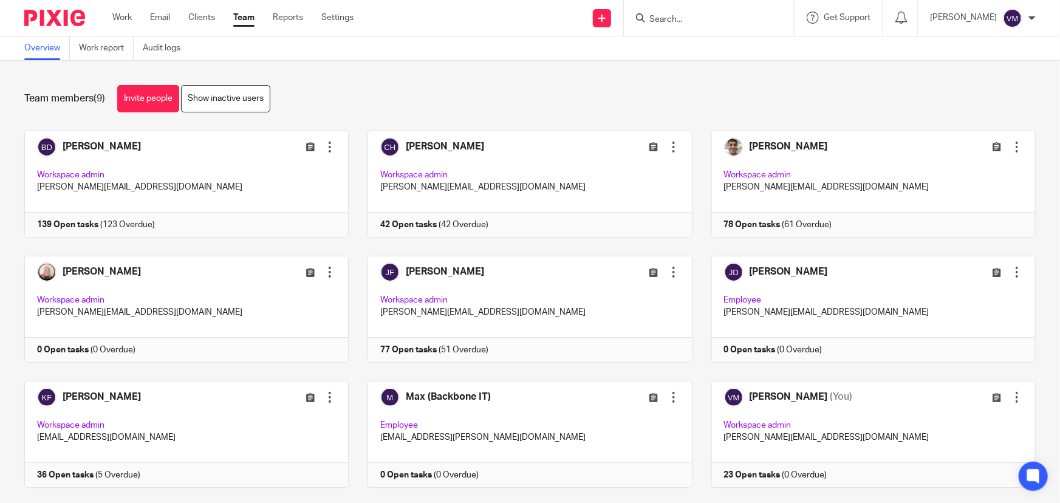
click at [693, 9] on div at bounding box center [709, 18] width 170 height 36
click at [690, 17] on input "Search" at bounding box center [702, 20] width 109 height 11
type input "round"
click at [716, 52] on link at bounding box center [749, 52] width 208 height 28
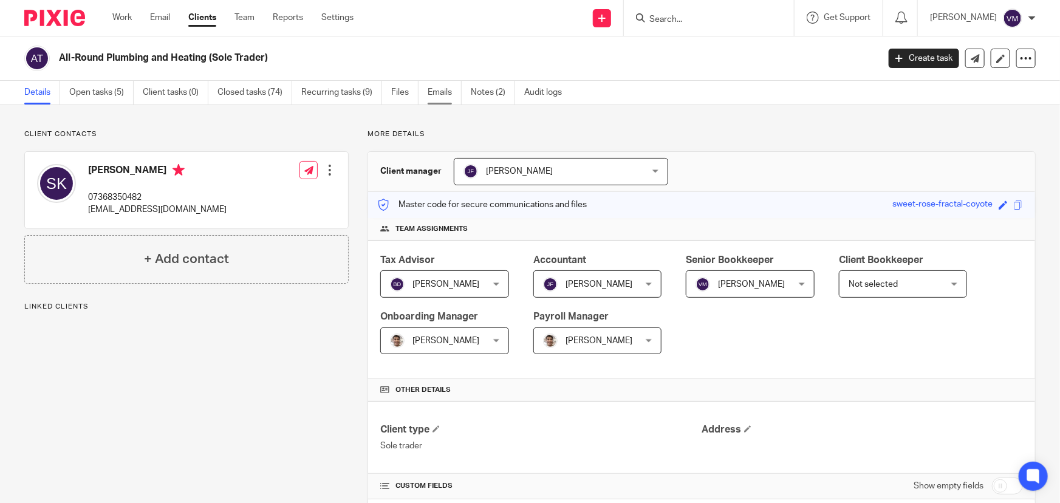
click at [444, 91] on link "Emails" at bounding box center [444, 93] width 34 height 24
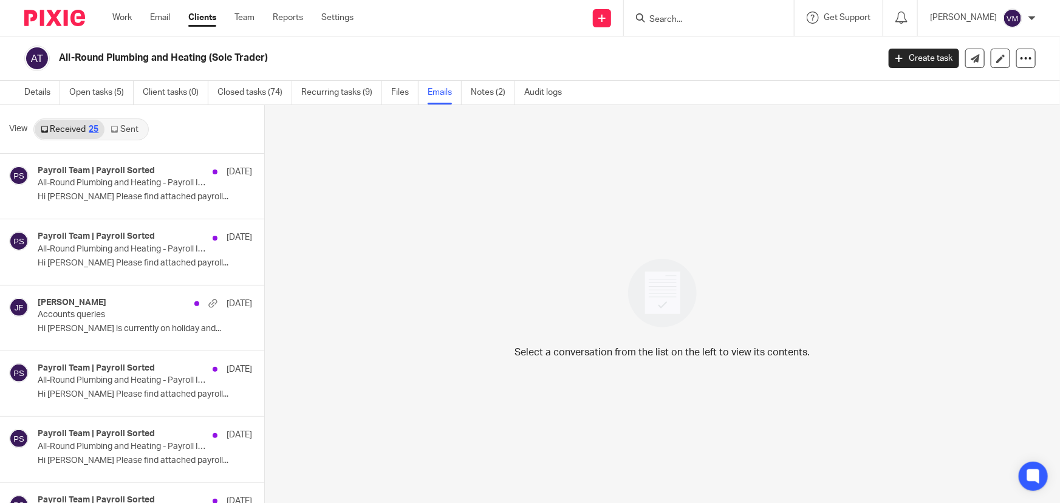
click at [120, 125] on link "Sent" at bounding box center [125, 129] width 43 height 19
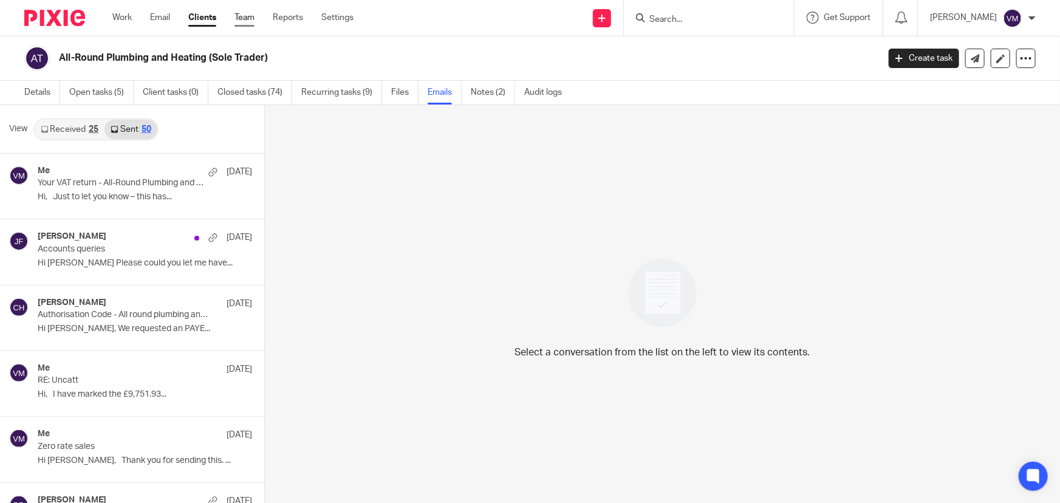
click at [246, 18] on link "Team" at bounding box center [244, 18] width 20 height 12
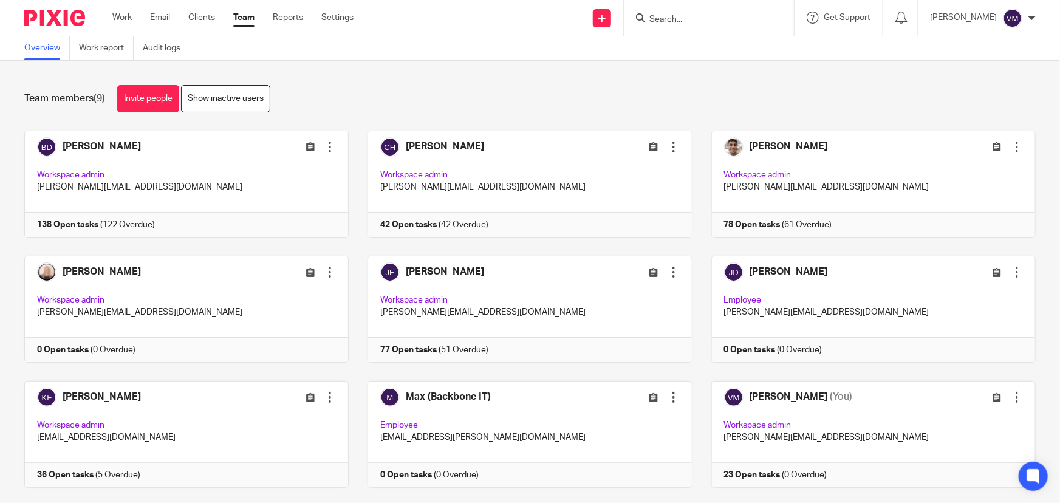
click at [670, 22] on input "Search" at bounding box center [702, 20] width 109 height 11
type input "round"
click at [686, 48] on link at bounding box center [749, 52] width 208 height 28
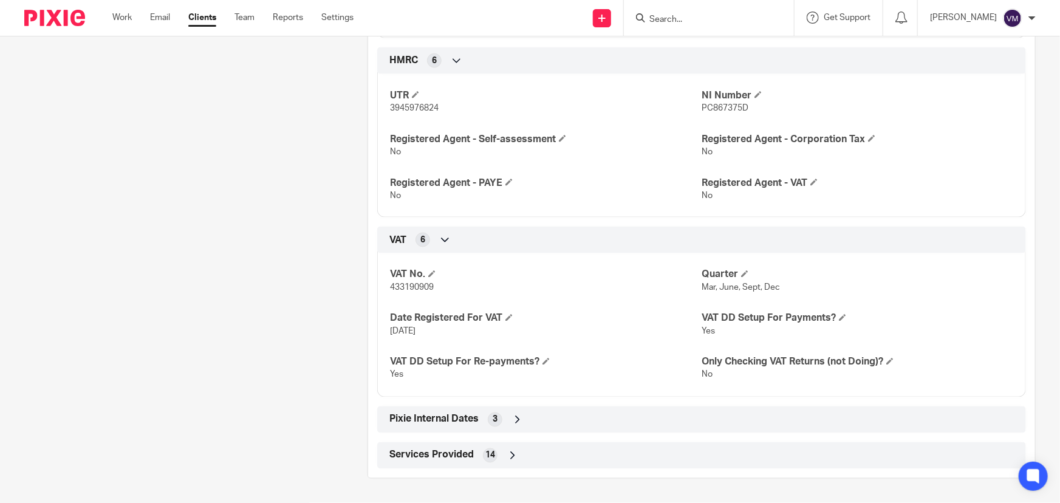
scroll to position [924, 0]
click at [411, 288] on span "433190909" at bounding box center [412, 288] width 44 height 9
copy span "433190909"
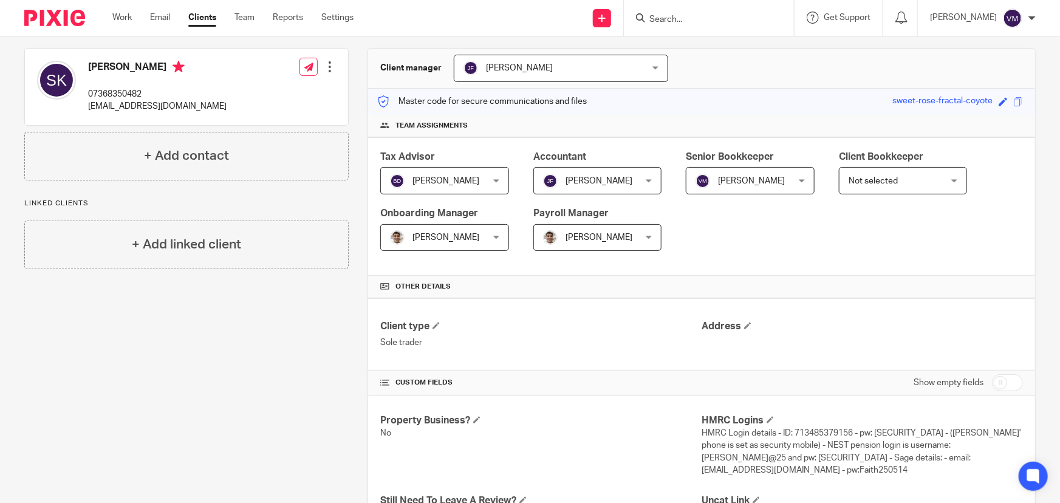
scroll to position [0, 0]
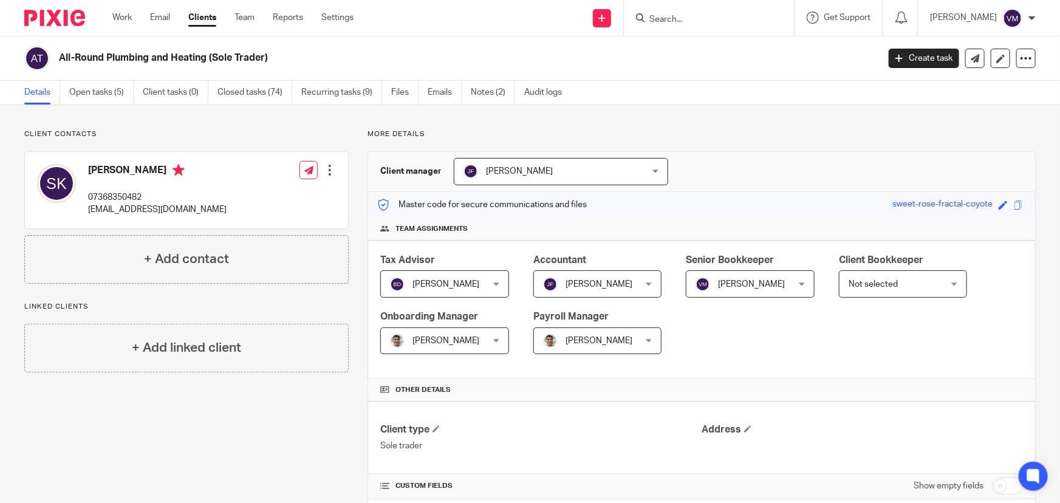
click at [256, 16] on ul "Work Email Clients Team Reports Settings" at bounding box center [241, 18] width 259 height 12
click at [249, 18] on link "Team" at bounding box center [244, 18] width 20 height 12
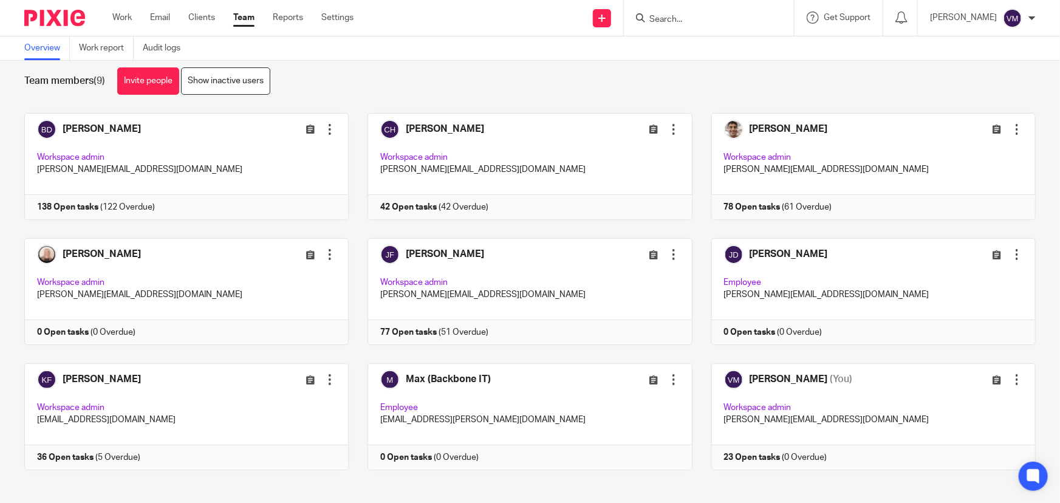
scroll to position [26, 0]
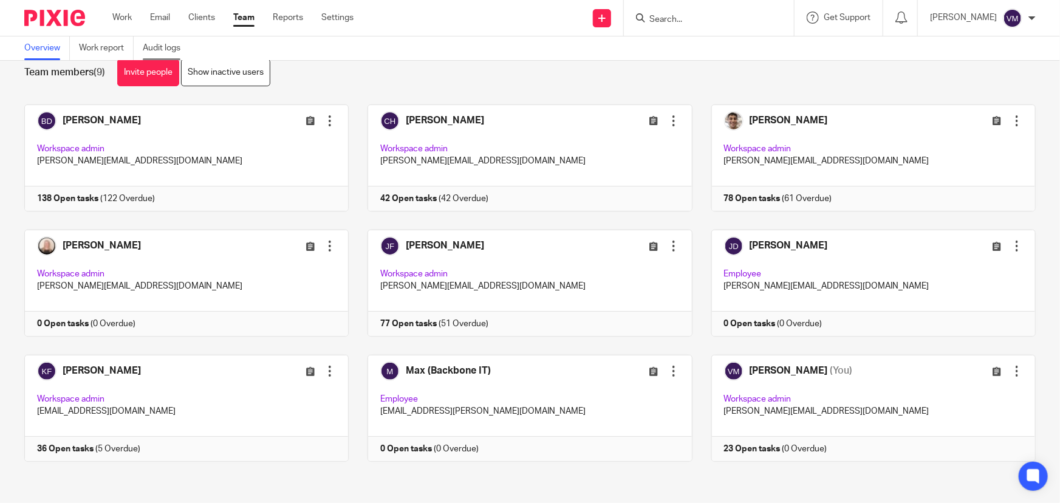
click at [179, 44] on link "Audit logs" at bounding box center [166, 48] width 47 height 24
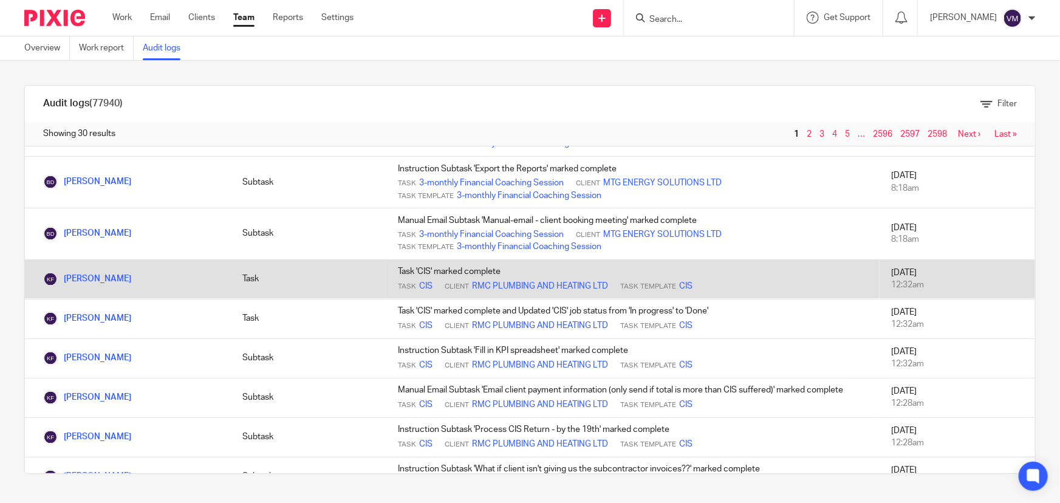
scroll to position [1103, 0]
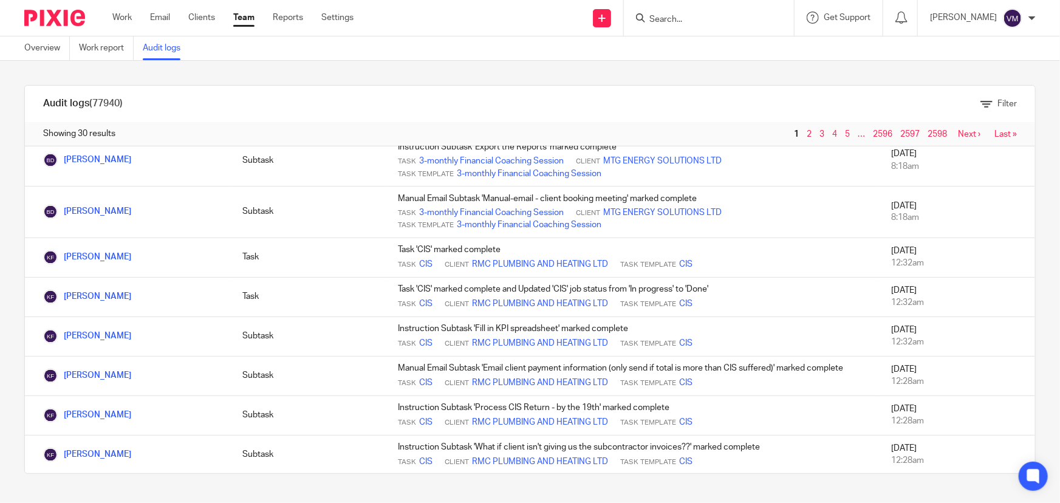
click at [243, 16] on link "Team" at bounding box center [243, 18] width 21 height 12
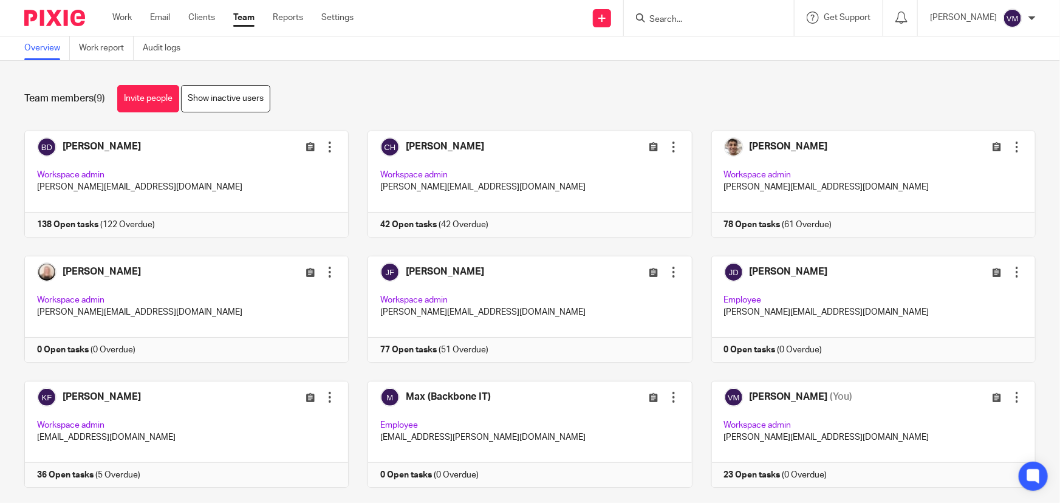
click at [673, 16] on input "Search" at bounding box center [702, 20] width 109 height 11
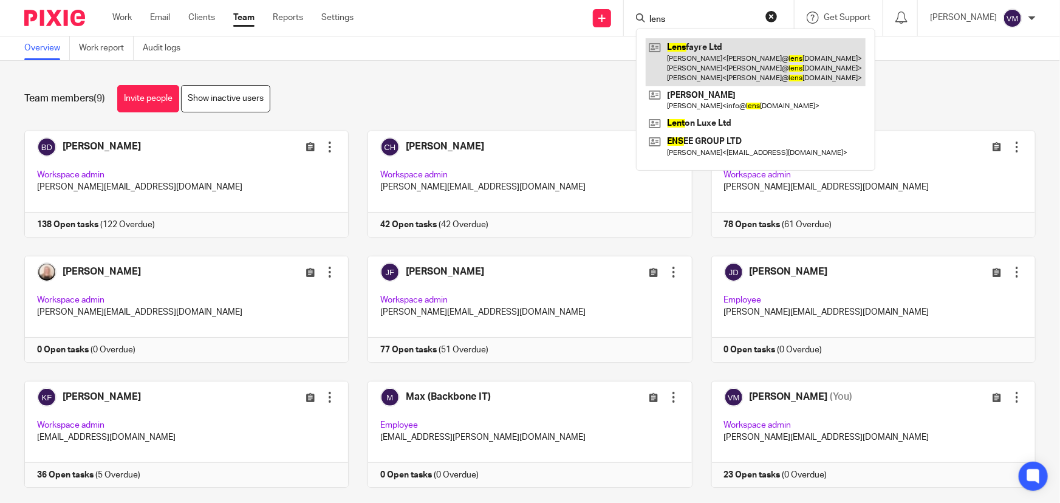
type input "lens"
click at [726, 54] on link at bounding box center [755, 62] width 220 height 48
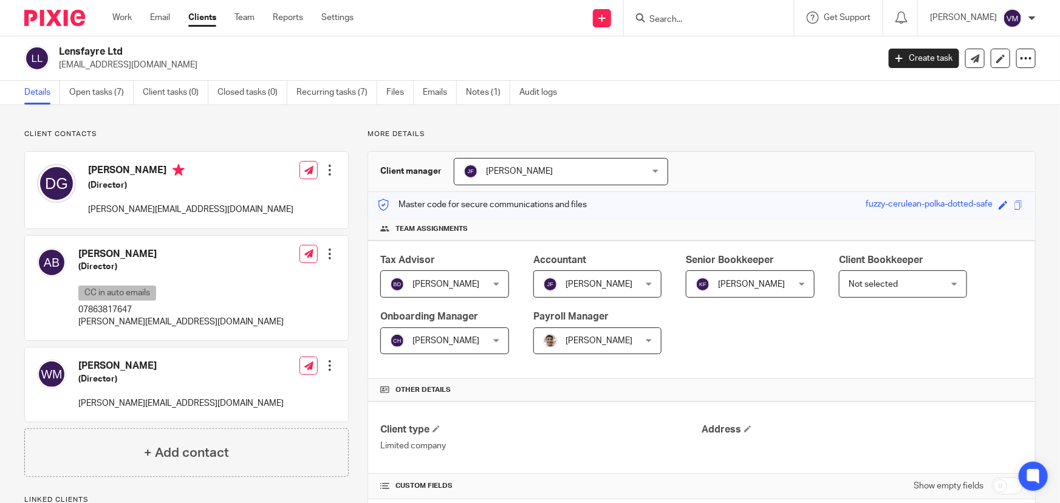
click at [430, 96] on link "Emails" at bounding box center [440, 93] width 34 height 24
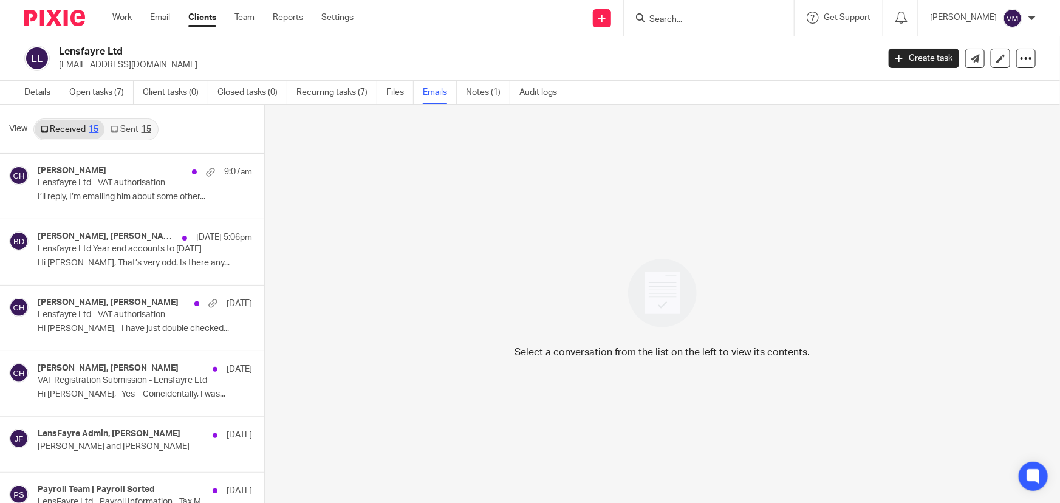
click at [123, 126] on link "Sent 15" at bounding box center [130, 129] width 52 height 19
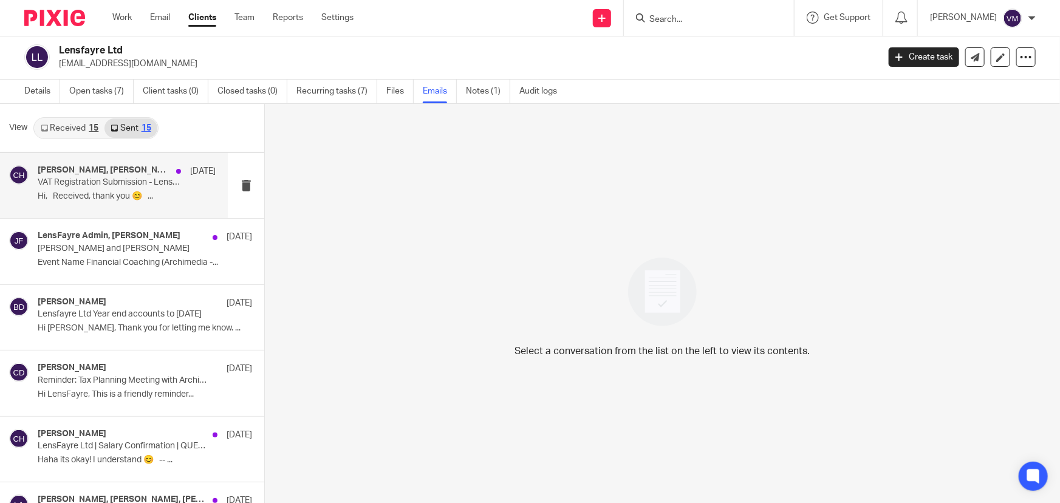
scroll to position [276, 0]
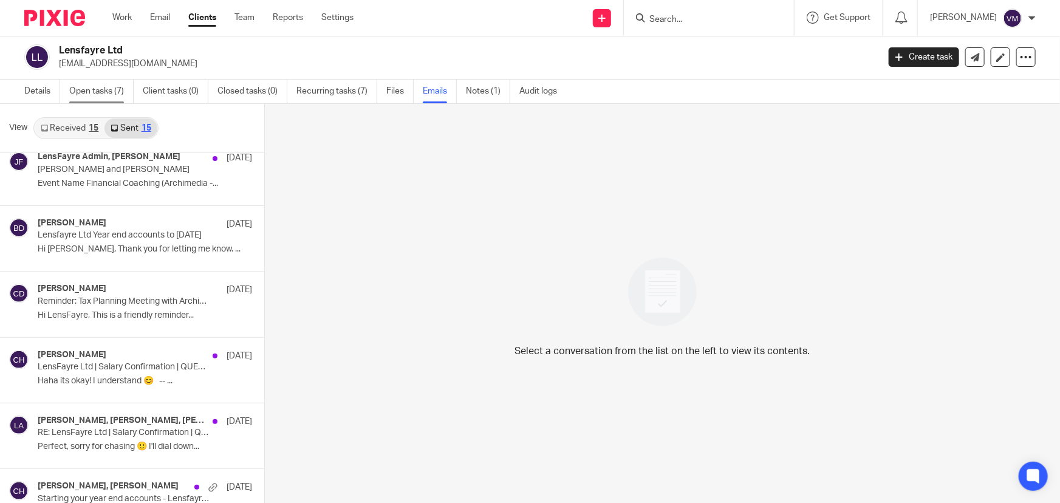
click at [115, 85] on link "Open tasks (7)" at bounding box center [101, 92] width 64 height 24
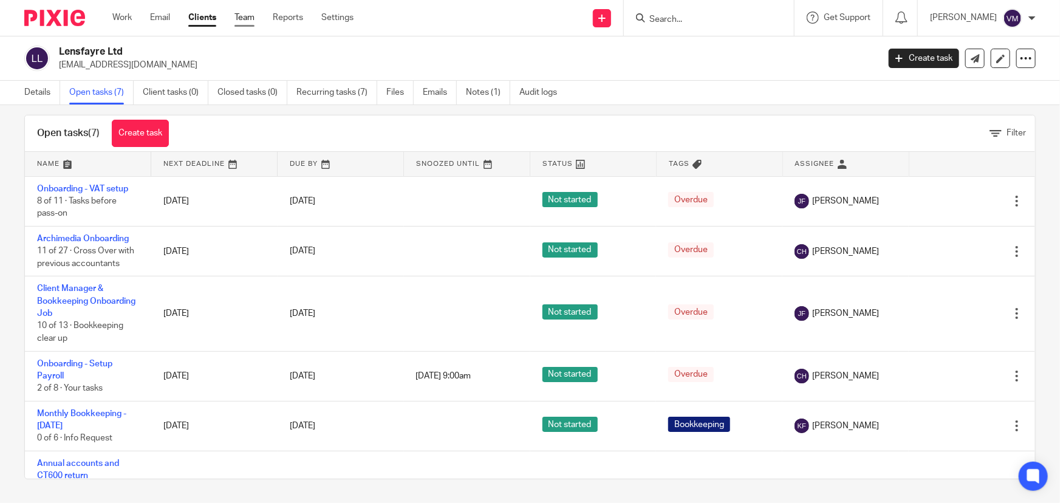
click at [244, 13] on link "Team" at bounding box center [244, 18] width 20 height 12
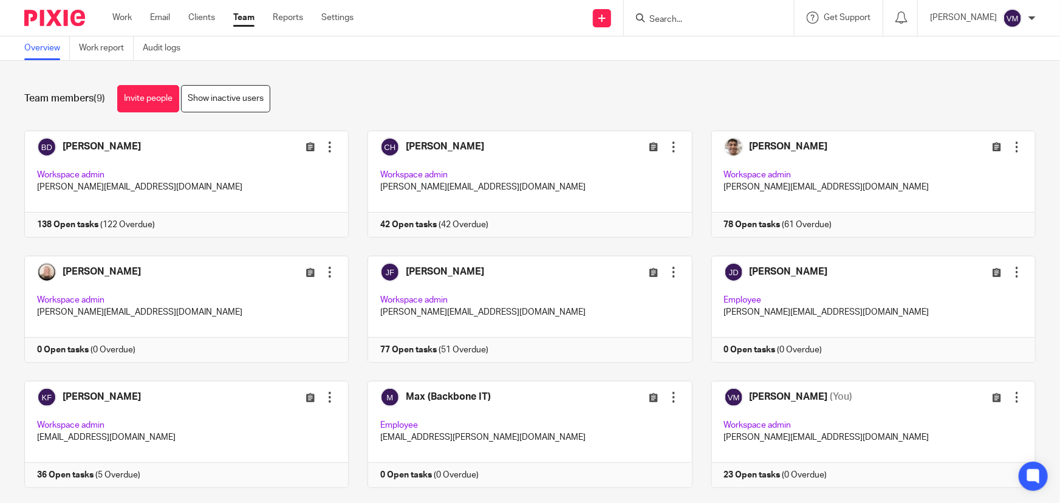
click at [679, 20] on input "Search" at bounding box center [702, 20] width 109 height 11
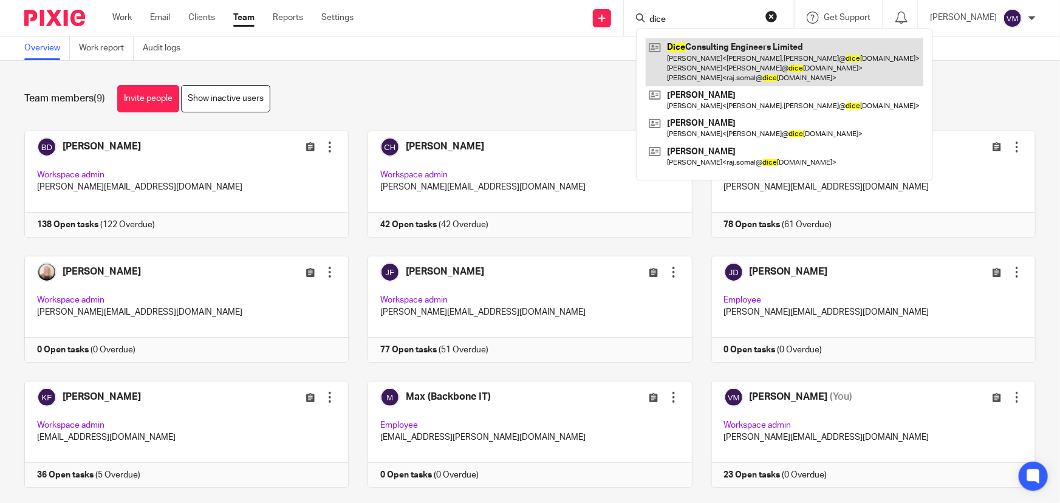
type input "dice"
click at [729, 71] on link at bounding box center [783, 62] width 277 height 48
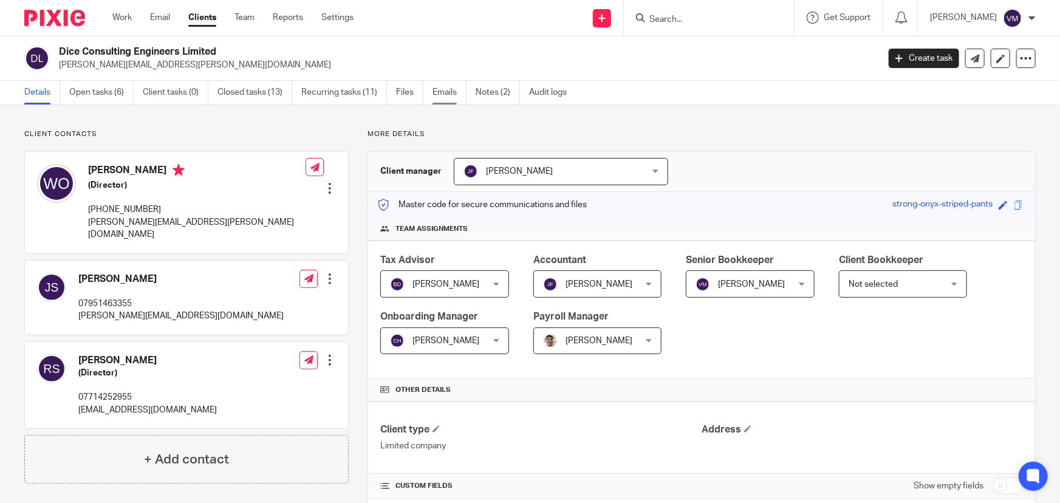
click at [454, 93] on link "Emails" at bounding box center [449, 93] width 34 height 24
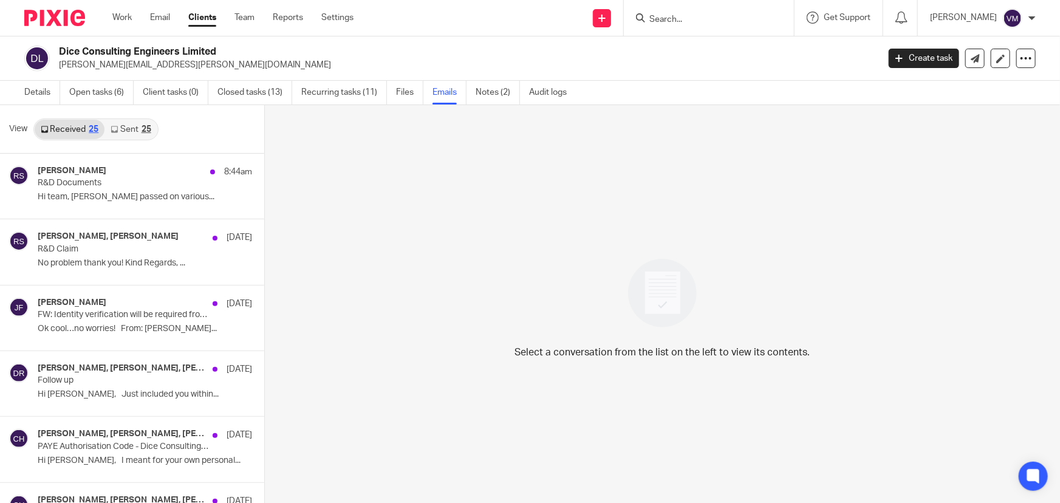
click at [120, 128] on link "Sent 25" at bounding box center [130, 129] width 52 height 19
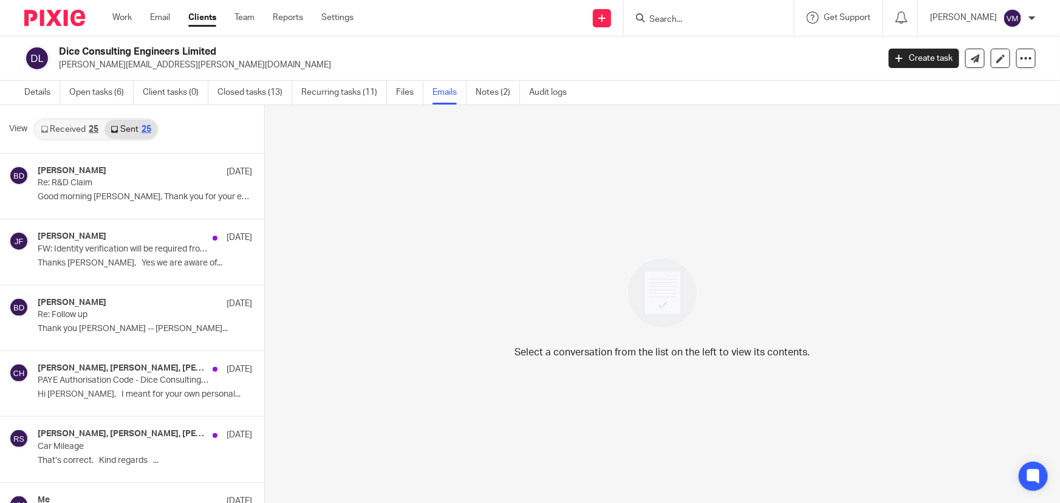
scroll to position [1, 0]
click at [76, 128] on link "Received 25" at bounding box center [70, 127] width 70 height 19
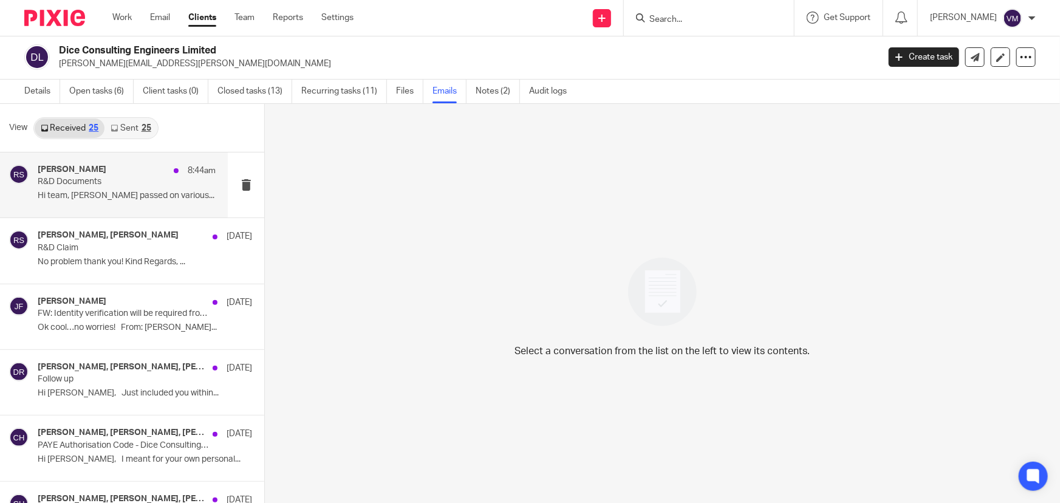
click at [85, 175] on div "Raj Somal 8:44am" at bounding box center [127, 171] width 178 height 12
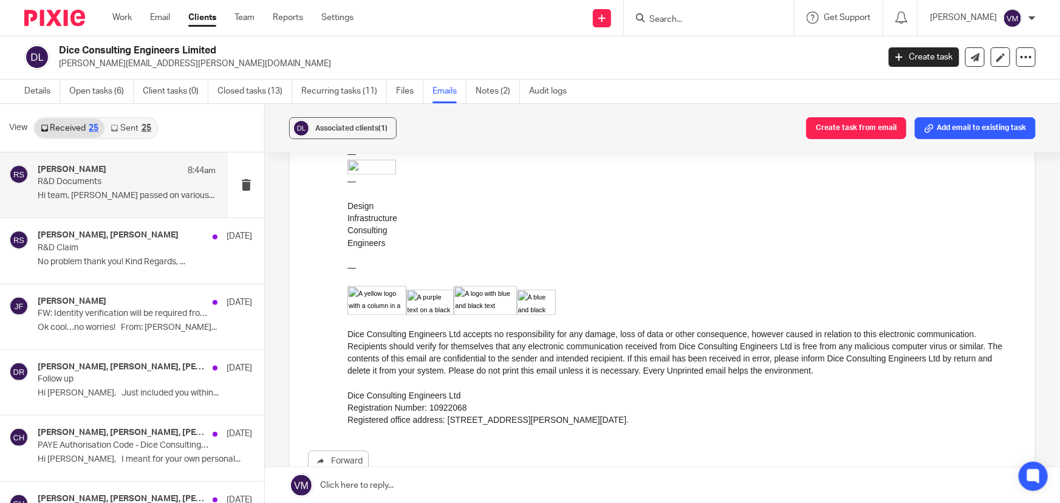
scroll to position [938, 0]
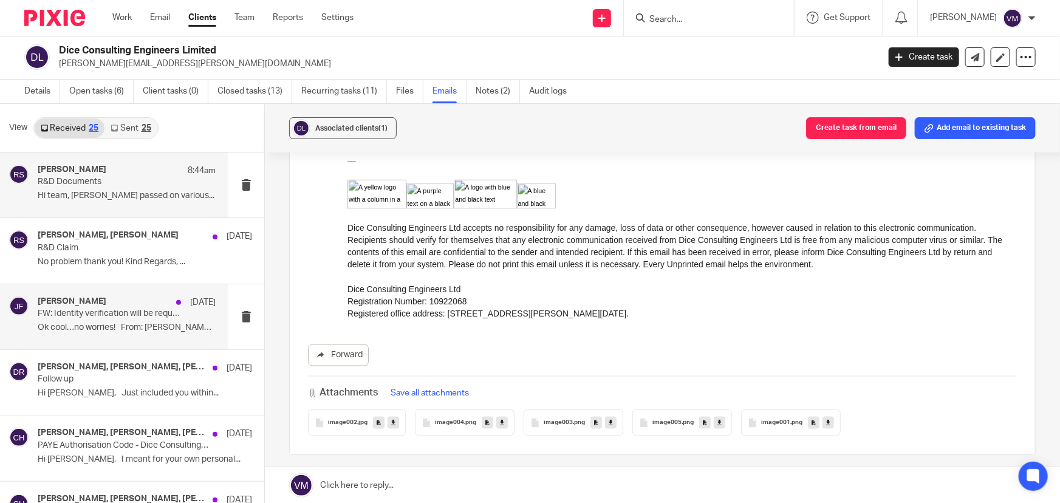
click at [81, 308] on p "FW: Identity verification will be required from 18 November 2025" at bounding box center [109, 313] width 143 height 10
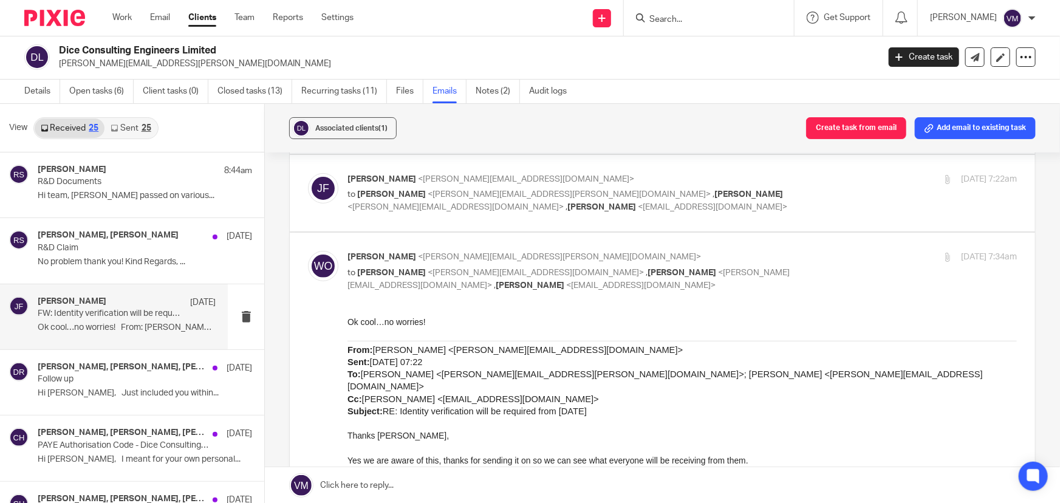
scroll to position [110, 0]
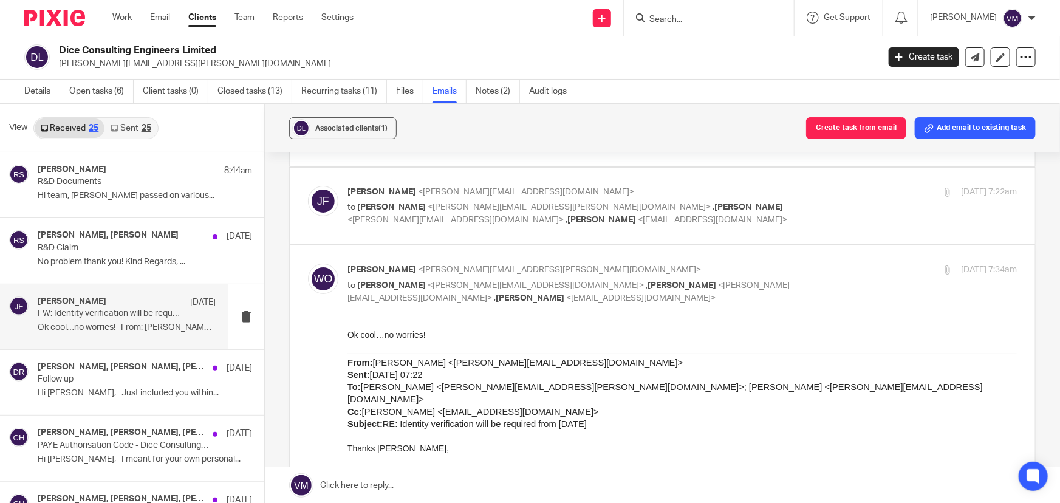
click at [812, 194] on div "15 Aug 2025 7:22am" at bounding box center [905, 192] width 223 height 13
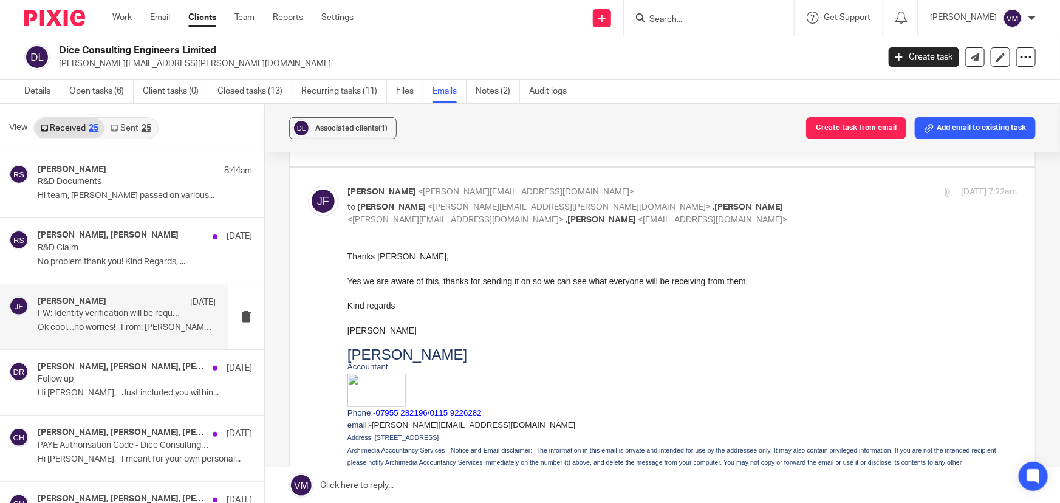
scroll to position [0, 0]
click at [812, 194] on div "15 Aug 2025 7:22am" at bounding box center [905, 192] width 223 height 13
checkbox input "false"
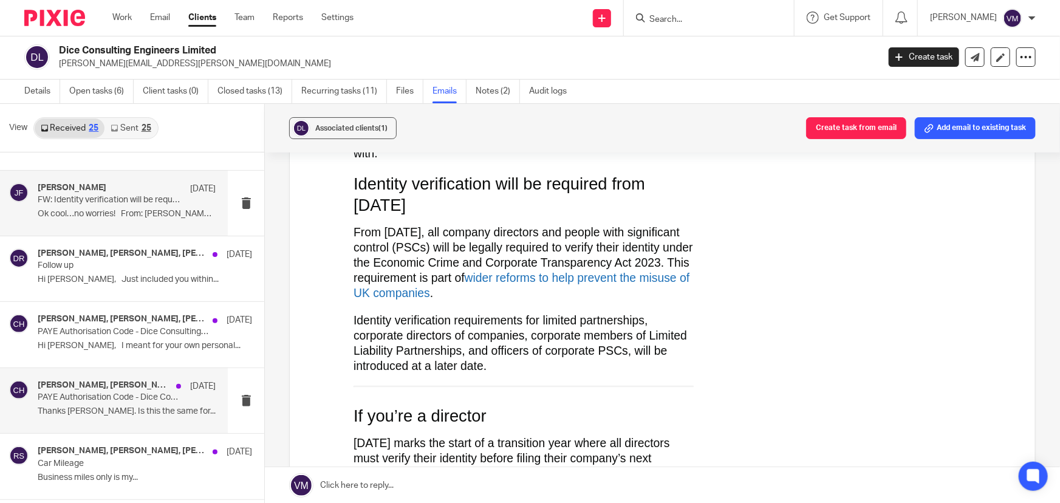
scroll to position [110, 0]
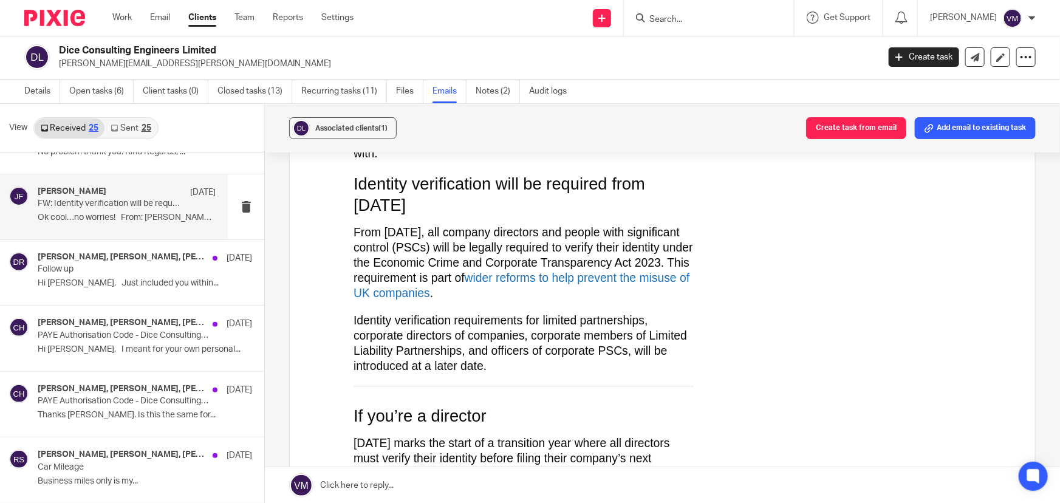
click at [132, 120] on link "Sent 25" at bounding box center [130, 127] width 52 height 19
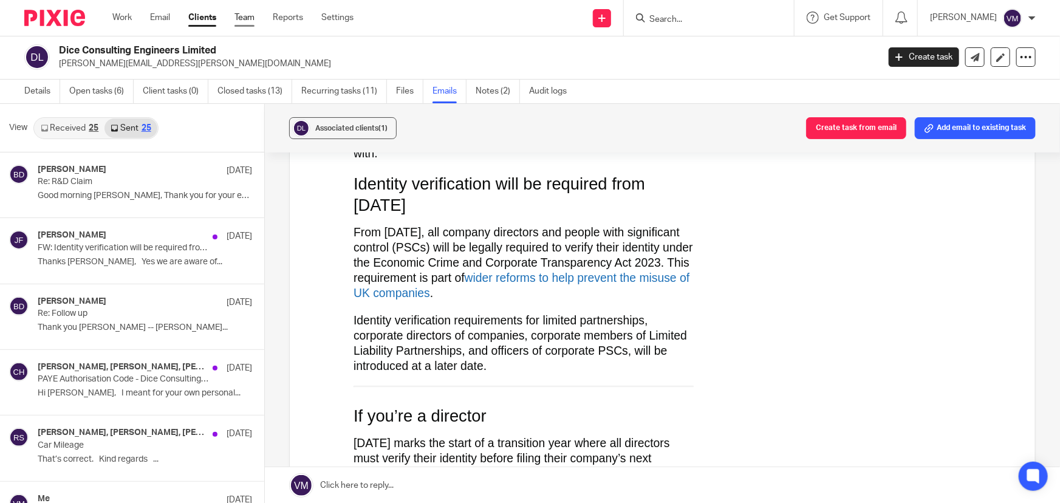
click at [252, 17] on link "Team" at bounding box center [244, 18] width 20 height 12
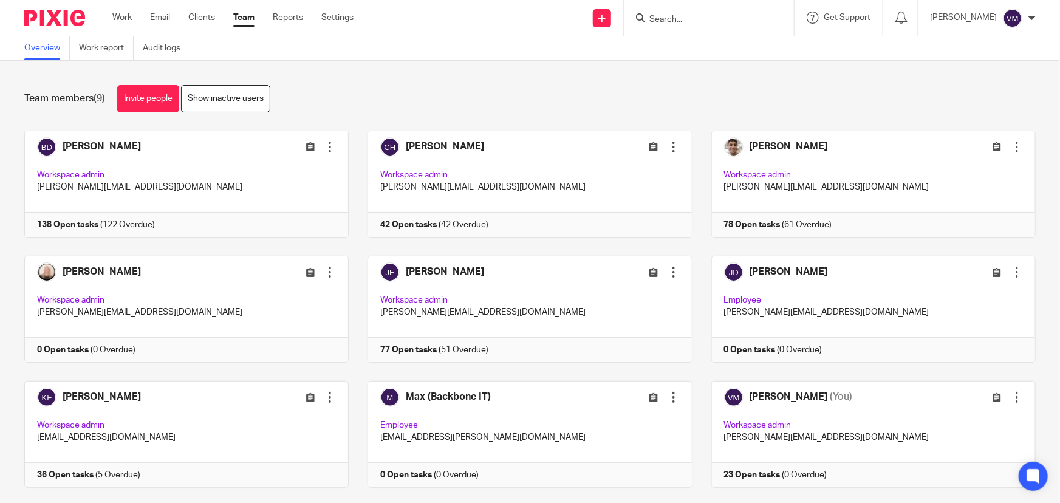
click at [707, 16] on input "Search" at bounding box center [702, 20] width 109 height 11
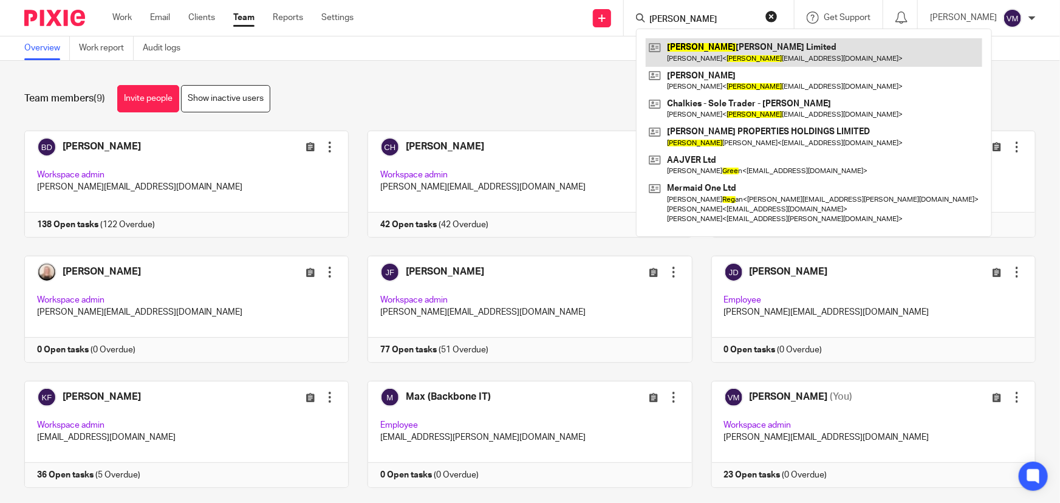
type input "greg"
click at [715, 52] on link at bounding box center [813, 52] width 336 height 28
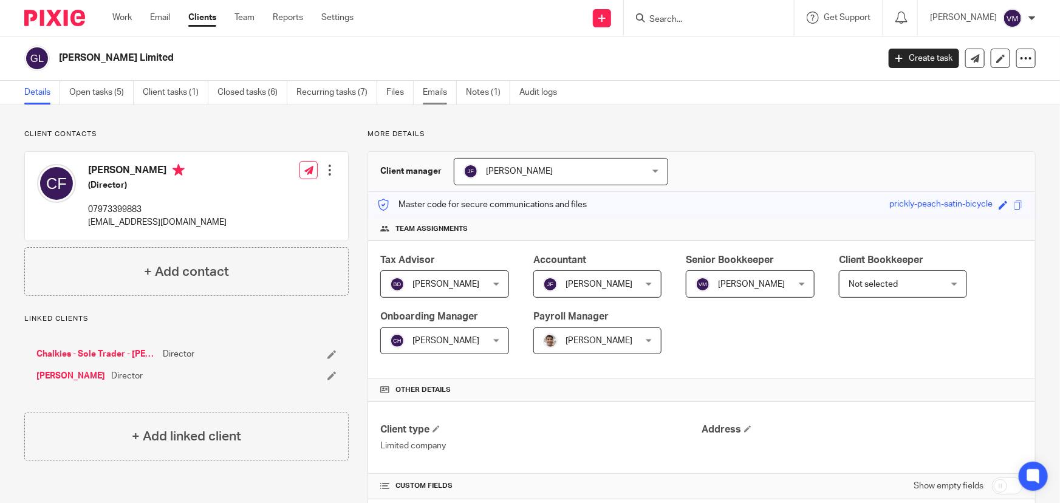
click at [437, 101] on link "Emails" at bounding box center [440, 93] width 34 height 24
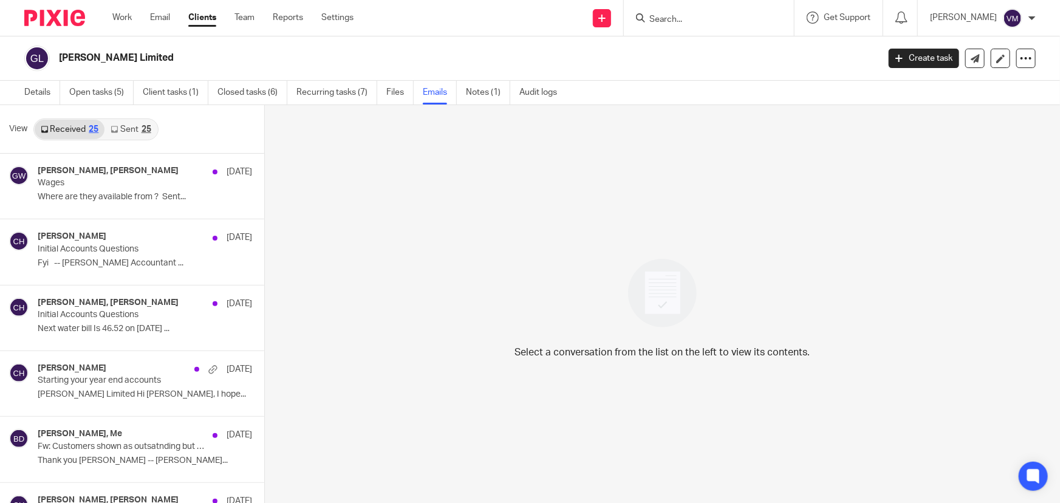
click at [135, 128] on link "Sent 25" at bounding box center [130, 129] width 52 height 19
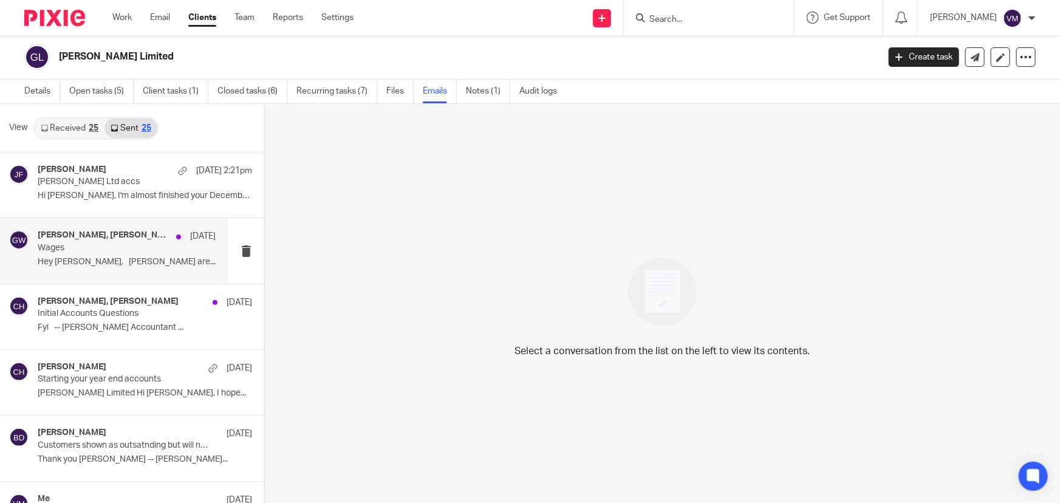
click at [54, 243] on p "Wages" at bounding box center [109, 248] width 143 height 10
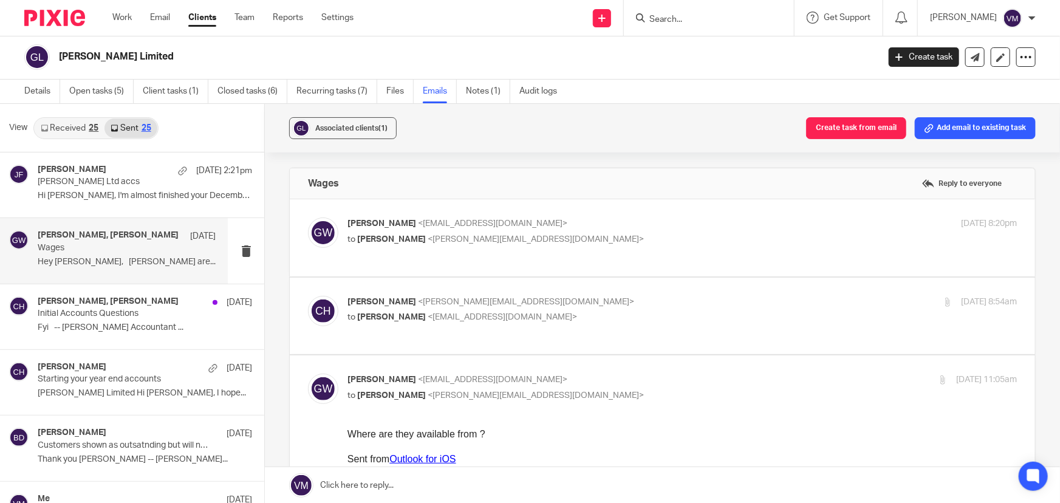
scroll to position [55, 0]
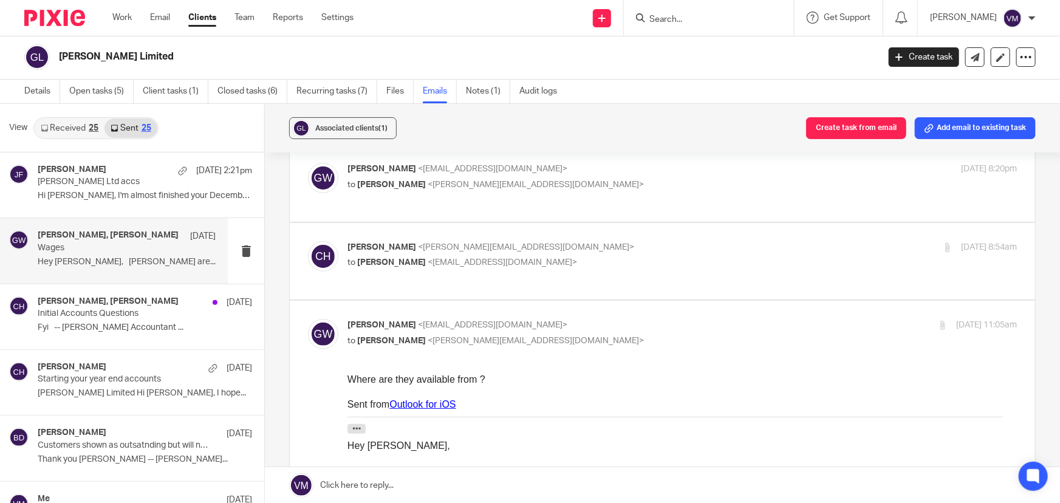
click at [605, 248] on p "Chloe Hooton <chloe@archimediaaccounts.co.uk>" at bounding box center [570, 247] width 446 height 13
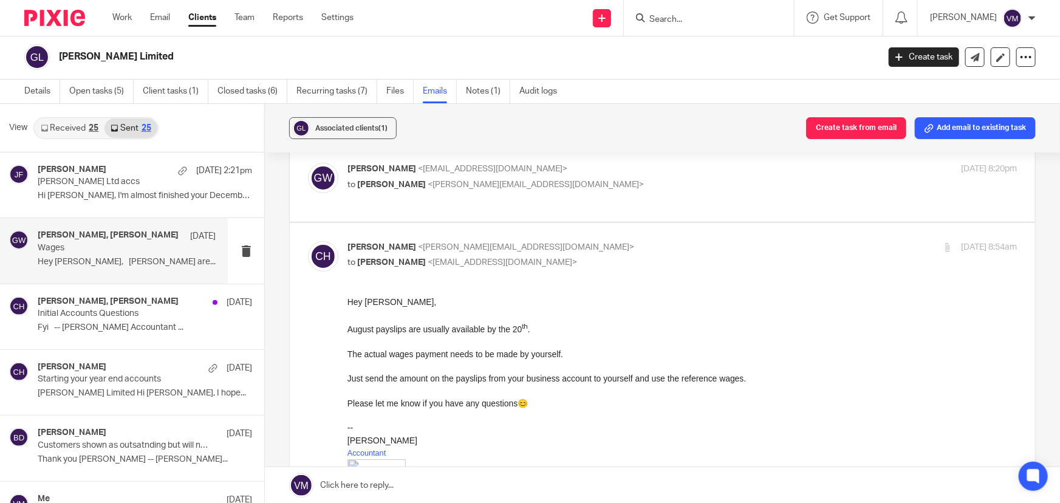
scroll to position [0, 0]
click at [308, 240] on input "checkbox" at bounding box center [307, 240] width 1 height 1
checkbox input "false"
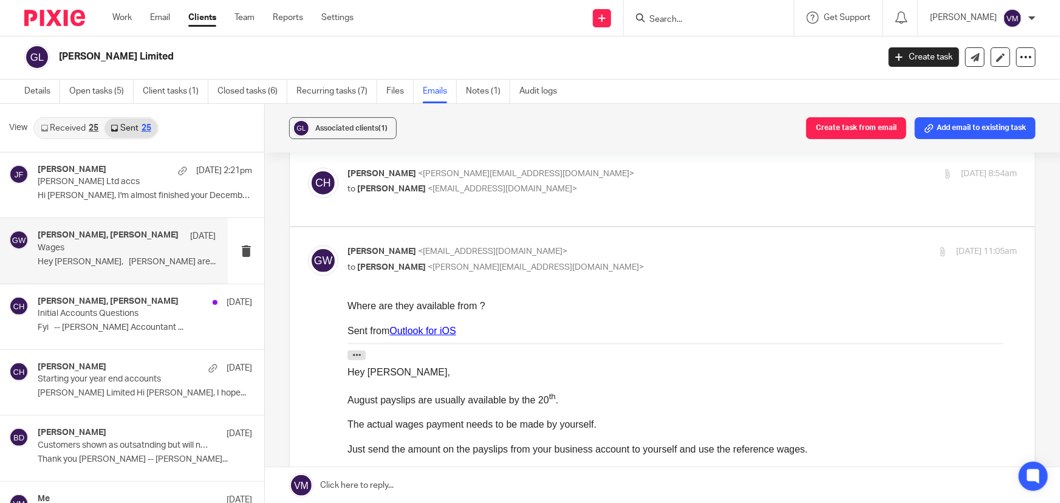
scroll to position [165, 0]
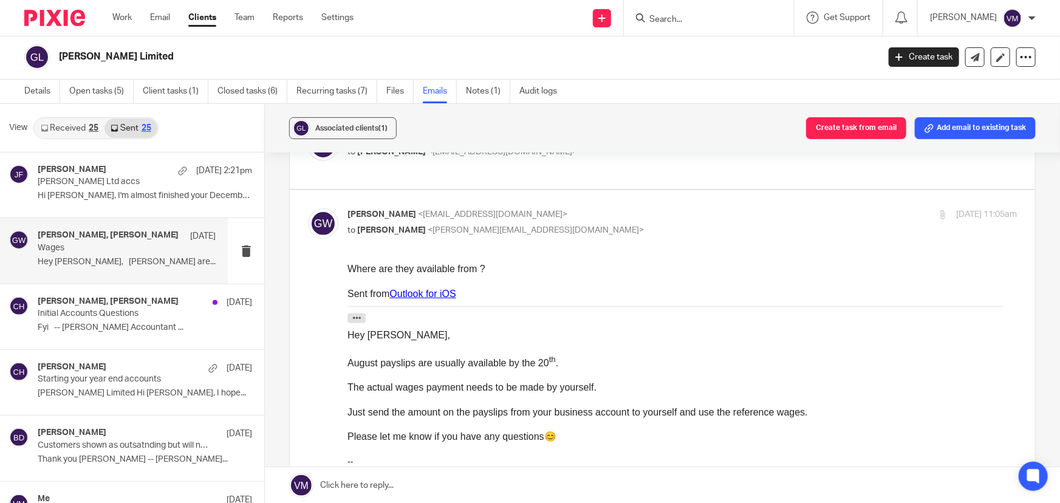
click at [632, 209] on p "Greg Watson <gregwatsonltd@outlook.com>" at bounding box center [570, 214] width 446 height 13
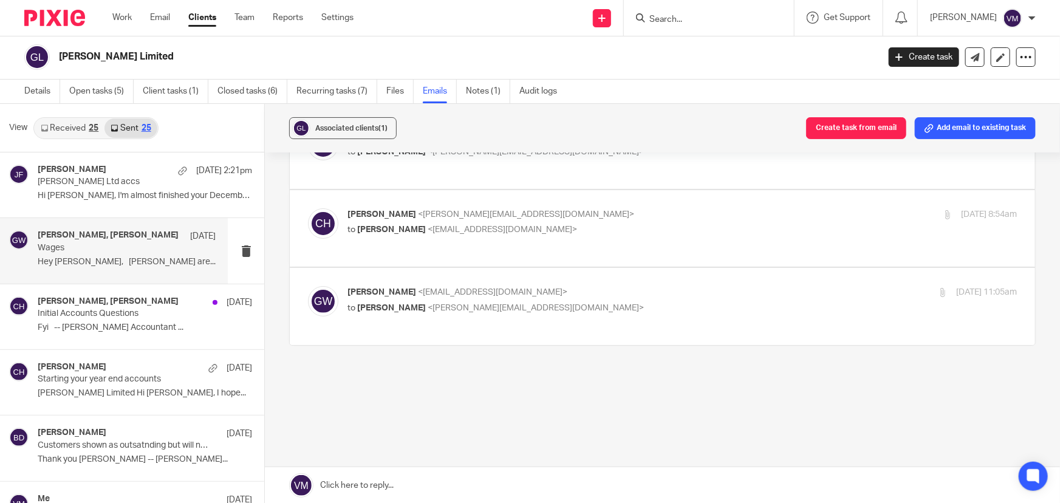
scroll to position [87, 0]
click at [636, 285] on label at bounding box center [662, 306] width 745 height 77
click at [308, 286] on input "checkbox" at bounding box center [307, 286] width 1 height 1
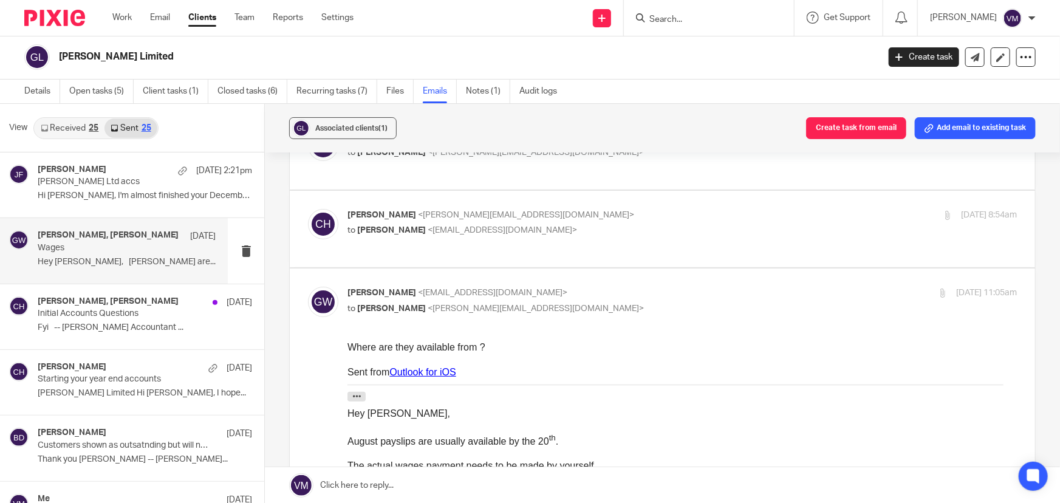
scroll to position [0, 0]
click at [308, 286] on input "checkbox" at bounding box center [307, 286] width 1 height 1
checkbox input "false"
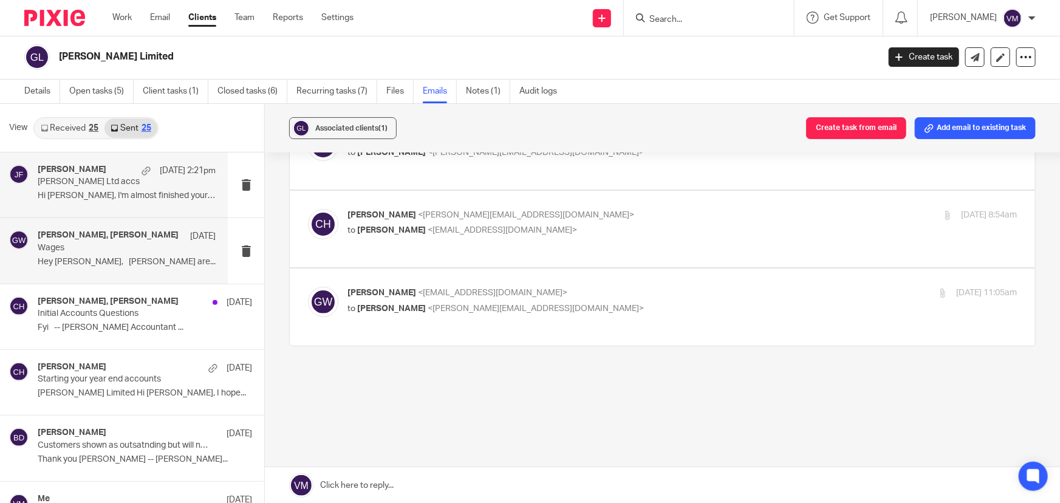
click at [70, 184] on p "Greg Watson Ltd accs" at bounding box center [109, 182] width 143 height 10
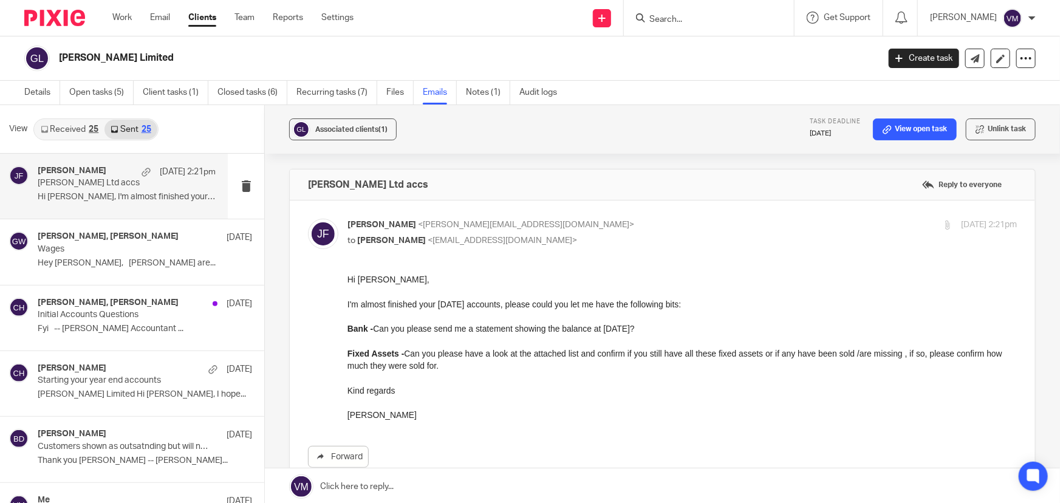
click at [80, 127] on link "Received 25" at bounding box center [70, 129] width 70 height 19
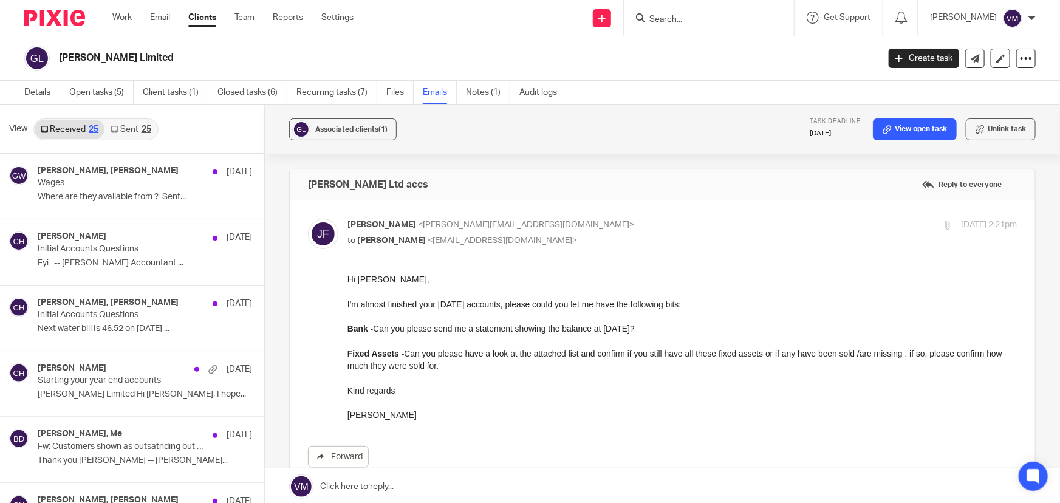
scroll to position [1, 0]
click at [684, 16] on input "Search" at bounding box center [702, 20] width 109 height 11
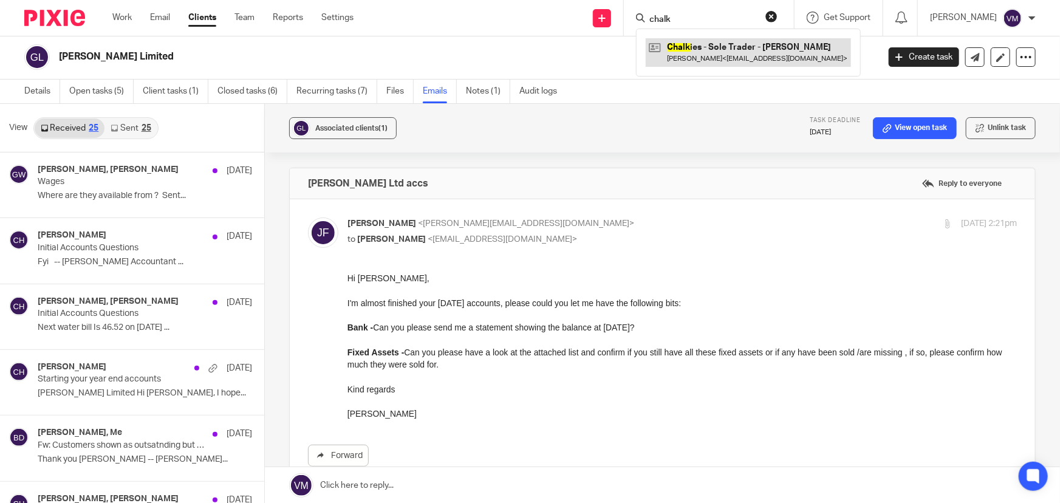
type input "chalk"
click at [716, 45] on link at bounding box center [747, 52] width 205 height 28
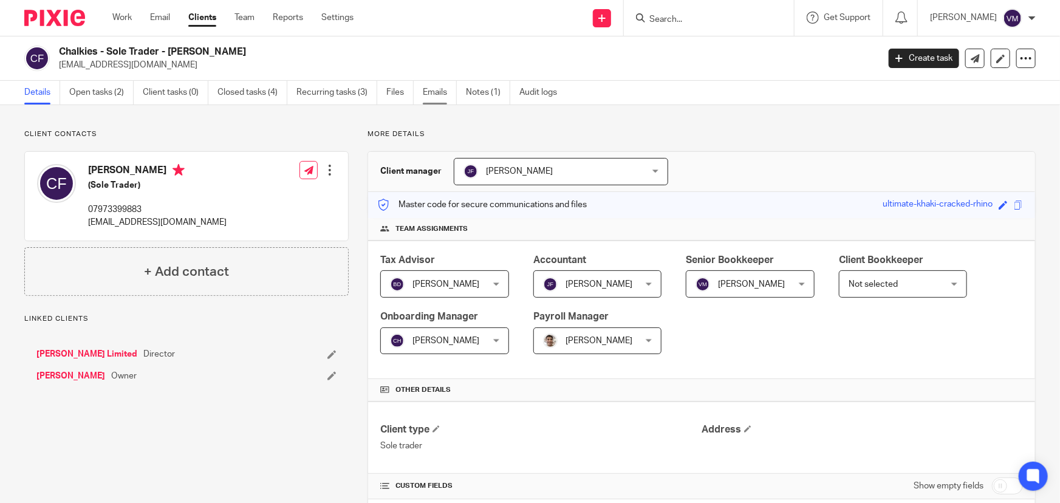
click at [438, 91] on link "Emails" at bounding box center [440, 93] width 34 height 24
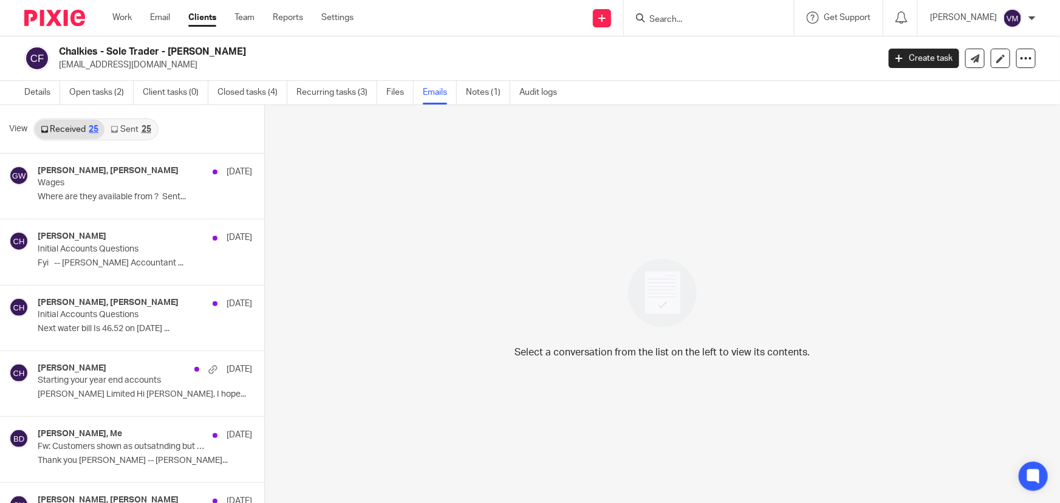
click at [124, 128] on link "Sent 25" at bounding box center [130, 129] width 52 height 19
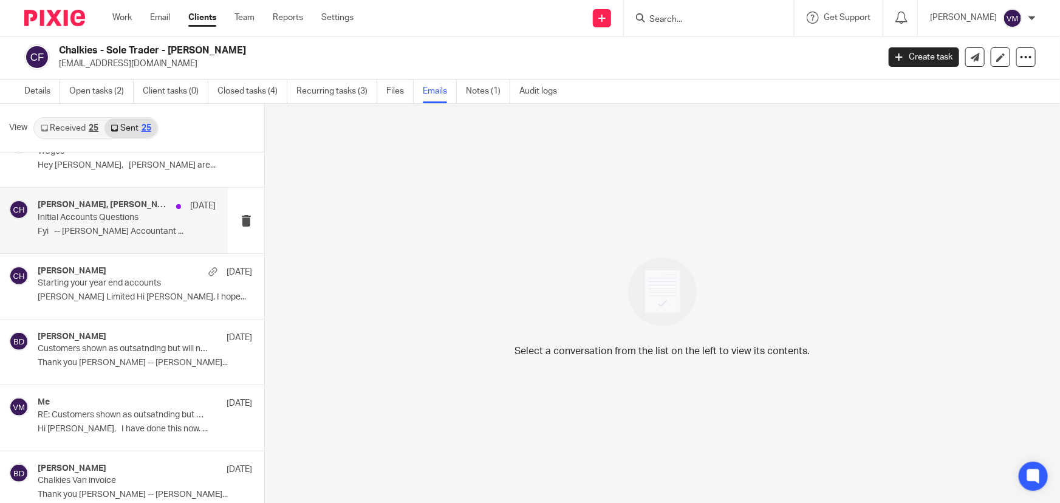
scroll to position [55, 0]
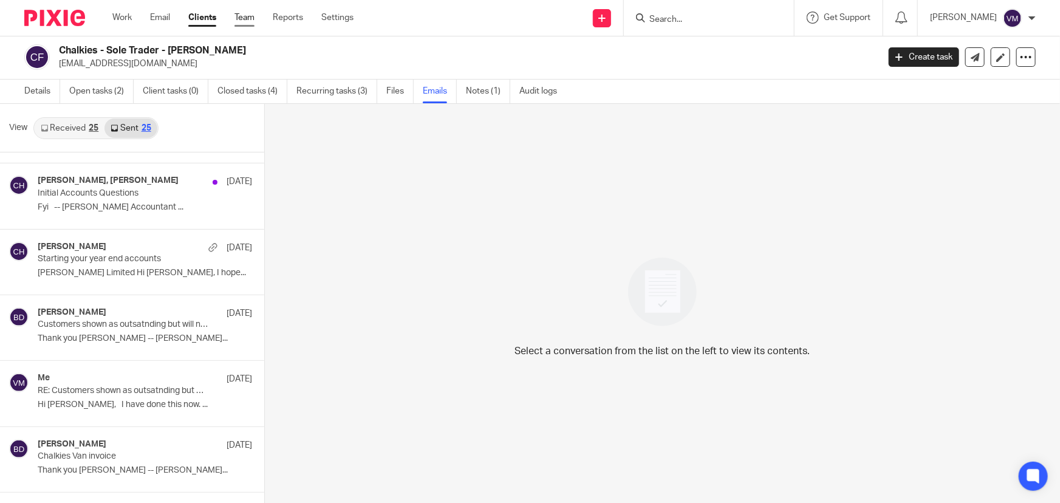
click at [247, 22] on link "Team" at bounding box center [244, 18] width 20 height 12
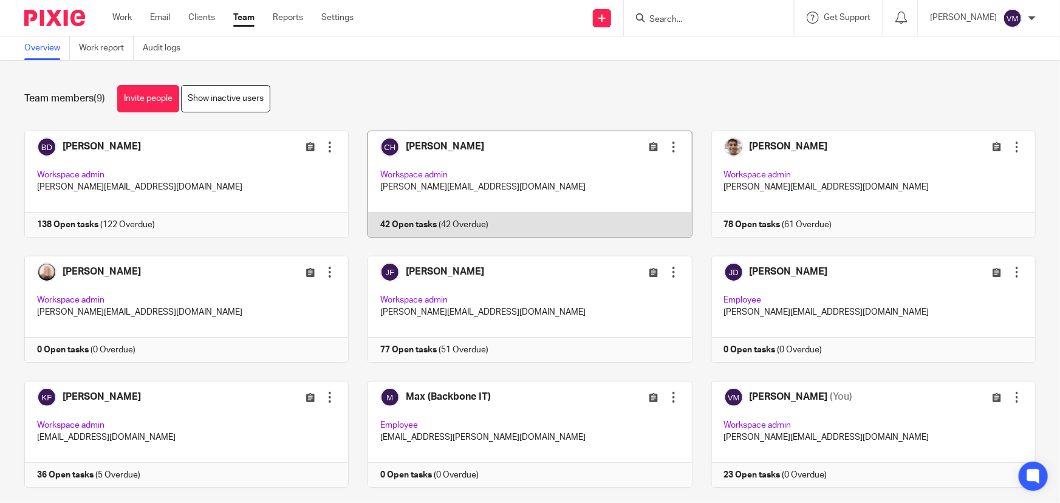
scroll to position [26, 0]
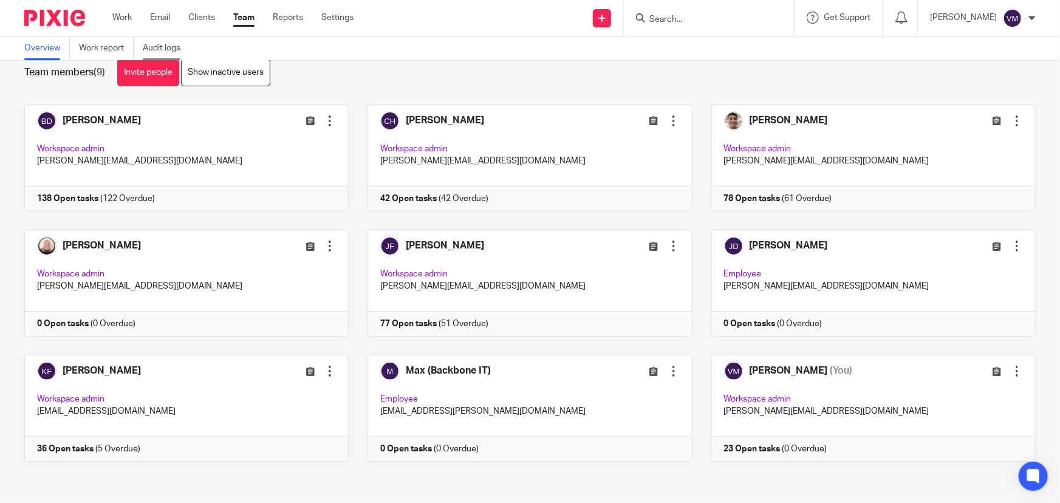
click at [170, 46] on link "Audit logs" at bounding box center [166, 48] width 47 height 24
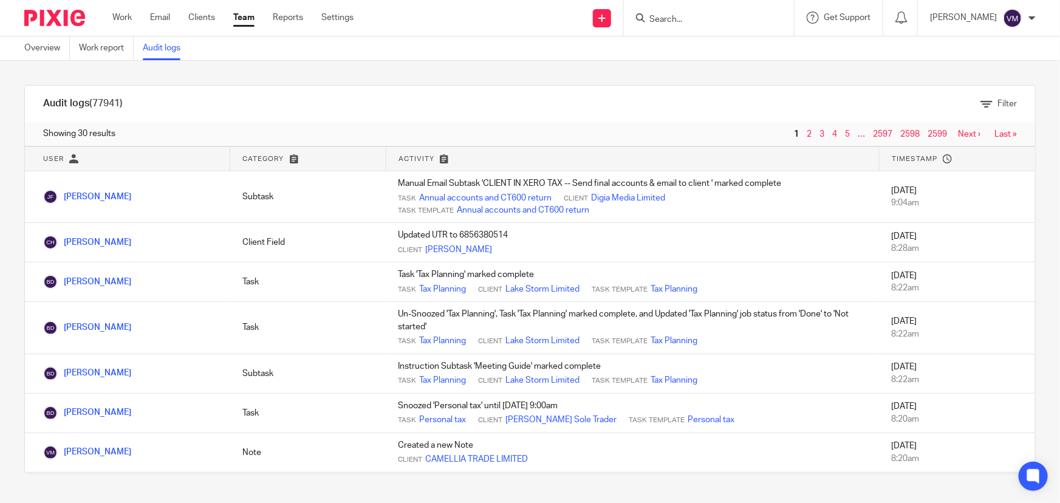
click at [250, 18] on link "Team" at bounding box center [243, 18] width 21 height 12
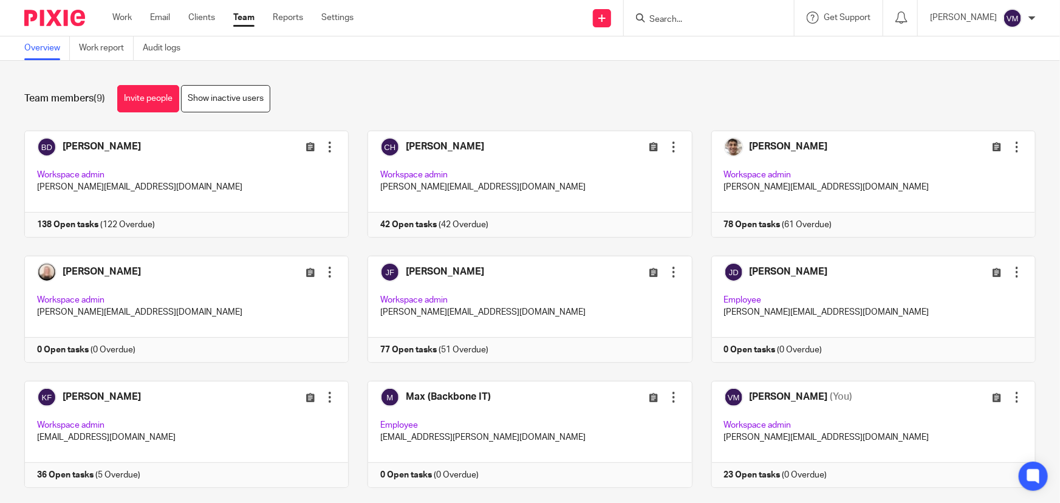
click at [688, 20] on input "Search" at bounding box center [702, 20] width 109 height 11
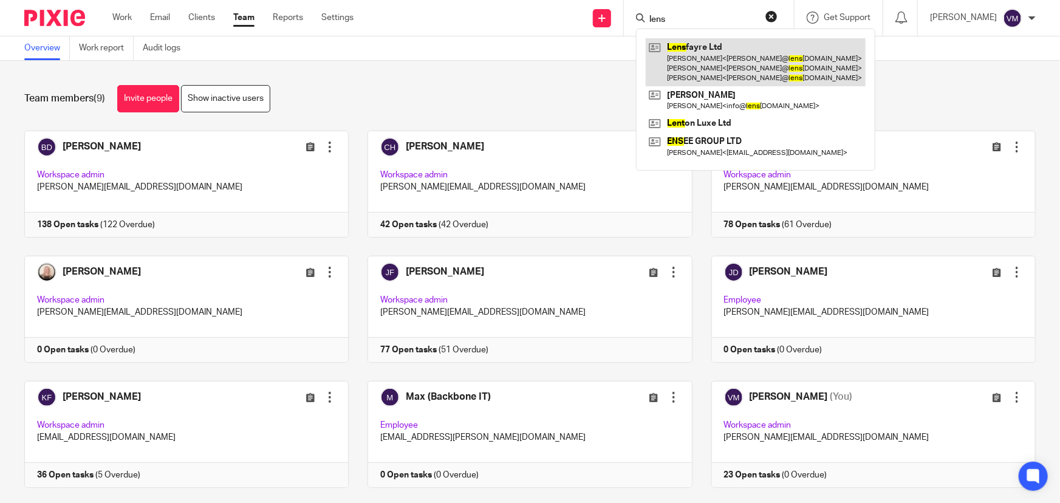
type input "lens"
click at [735, 73] on link at bounding box center [755, 62] width 220 height 48
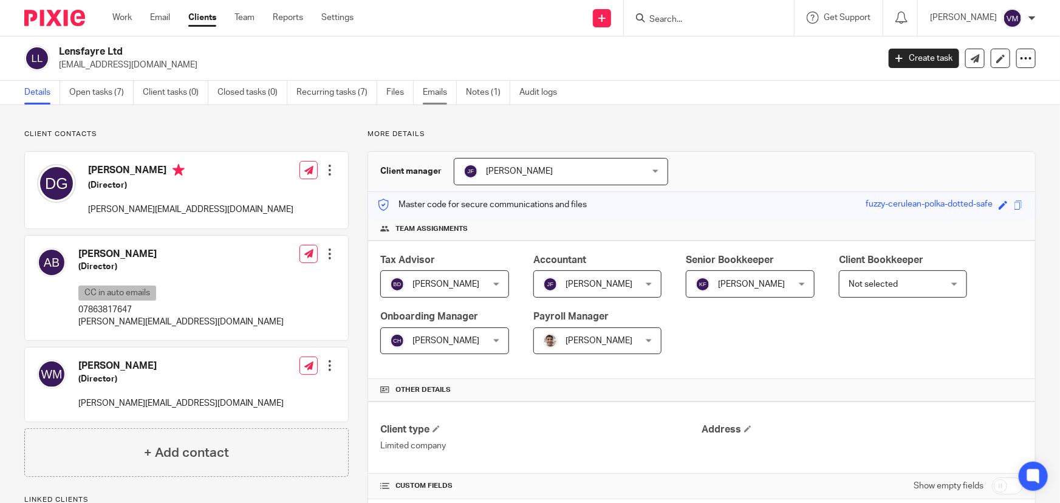
click at [440, 90] on link "Emails" at bounding box center [440, 93] width 34 height 24
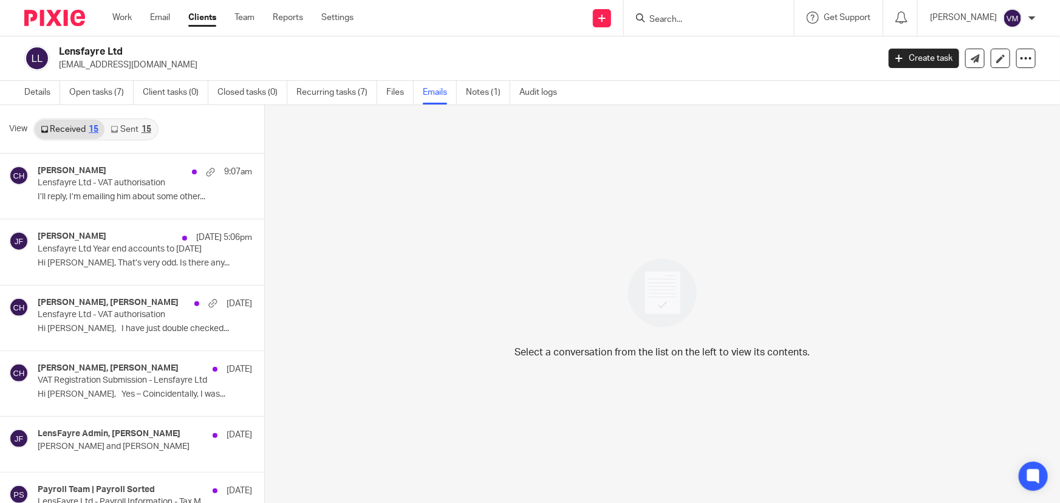
click at [137, 130] on link "Sent 15" at bounding box center [130, 129] width 52 height 19
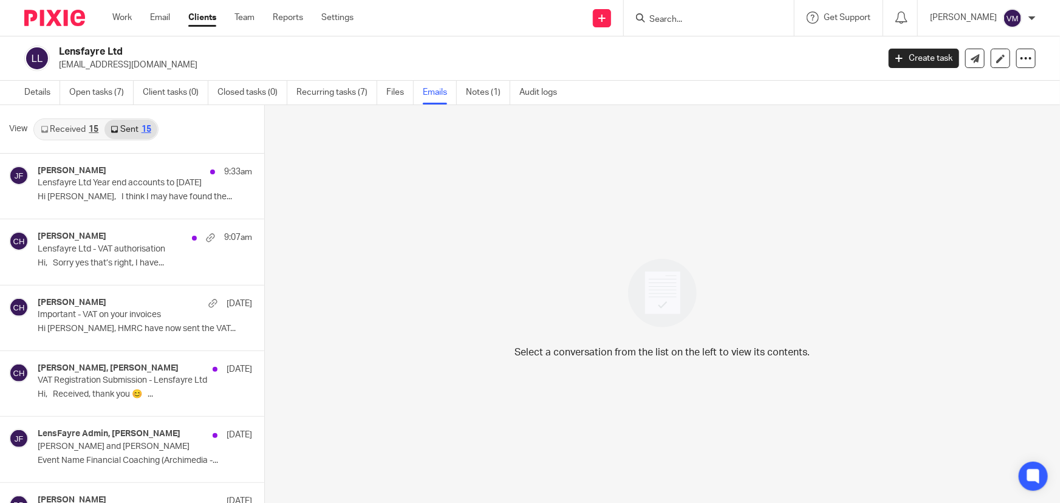
scroll to position [1, 0]
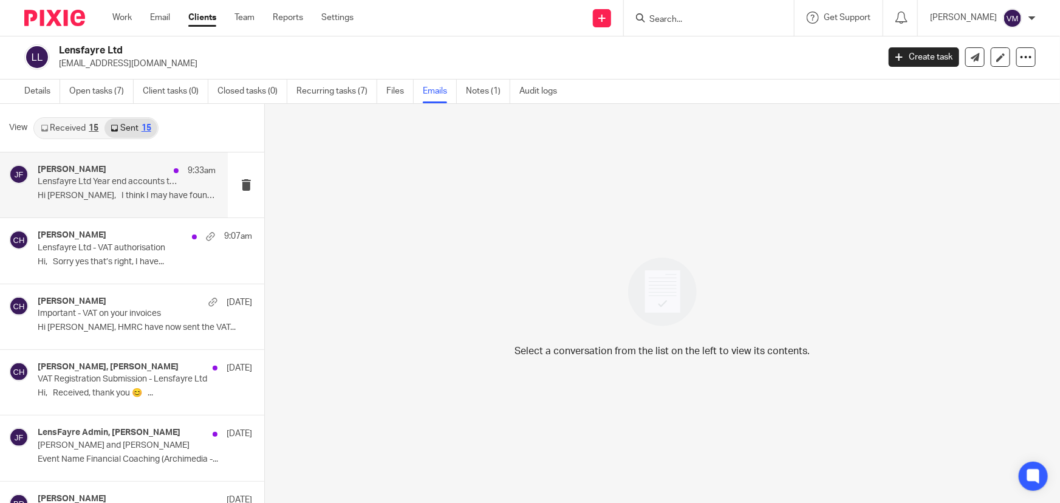
click at [108, 179] on p "Lensfayre Ltd Year end accounts to [DATE]" at bounding box center [109, 182] width 143 height 10
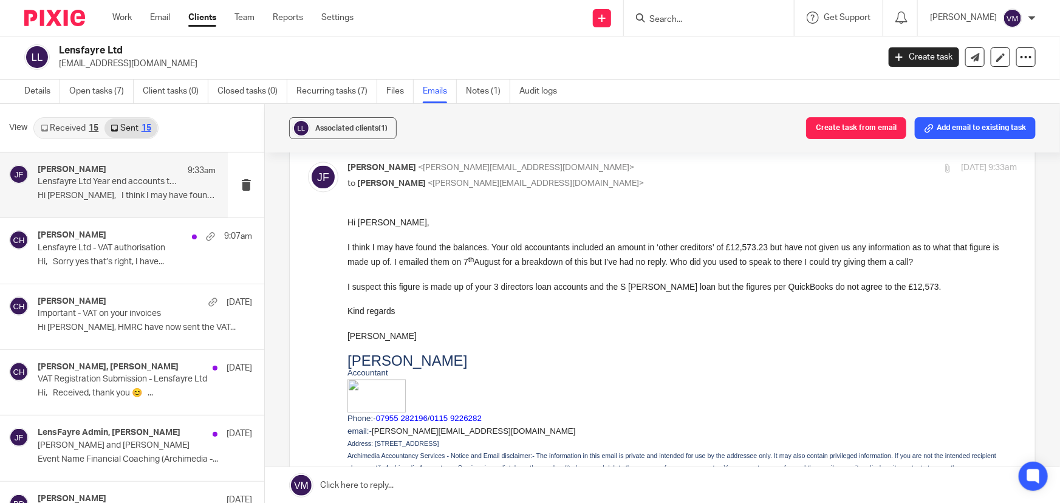
scroll to position [0, 0]
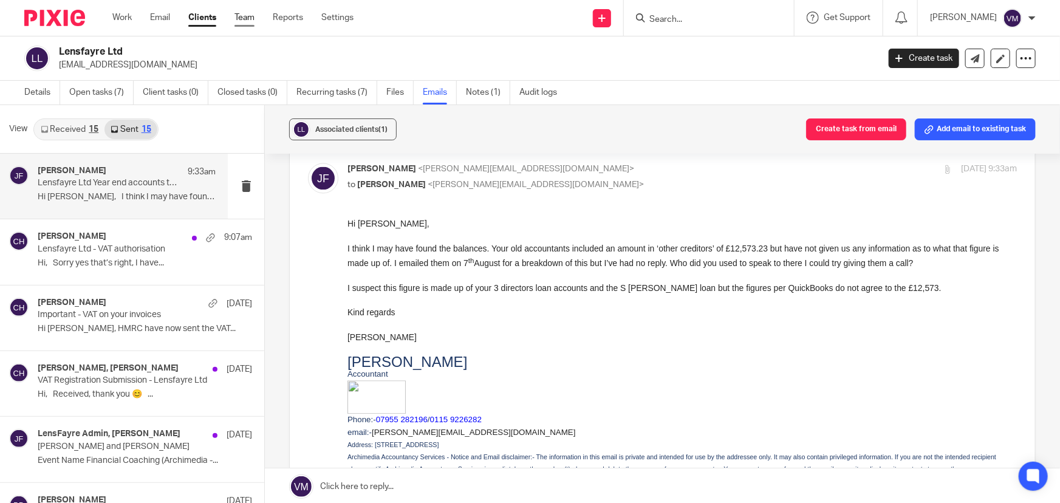
click at [244, 15] on link "Team" at bounding box center [244, 18] width 20 height 12
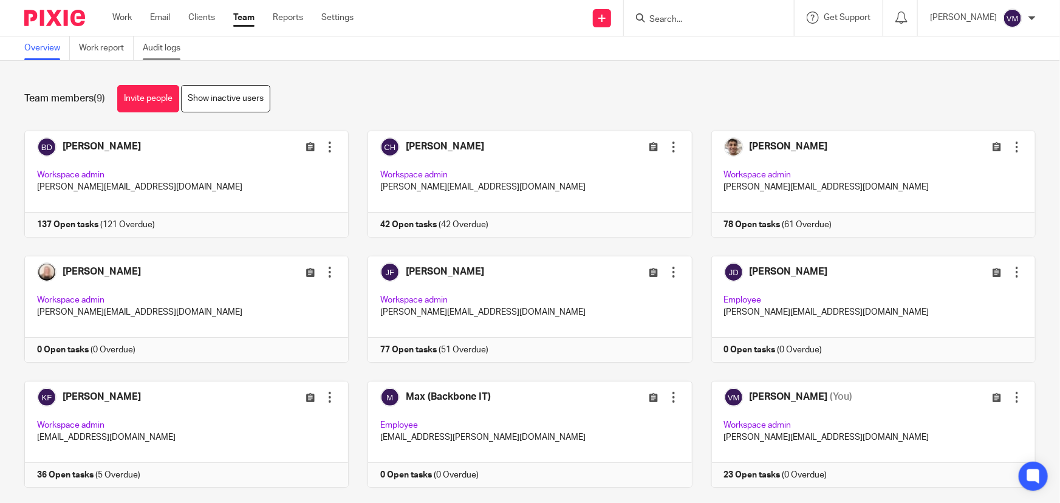
click at [171, 44] on link "Audit logs" at bounding box center [166, 48] width 47 height 24
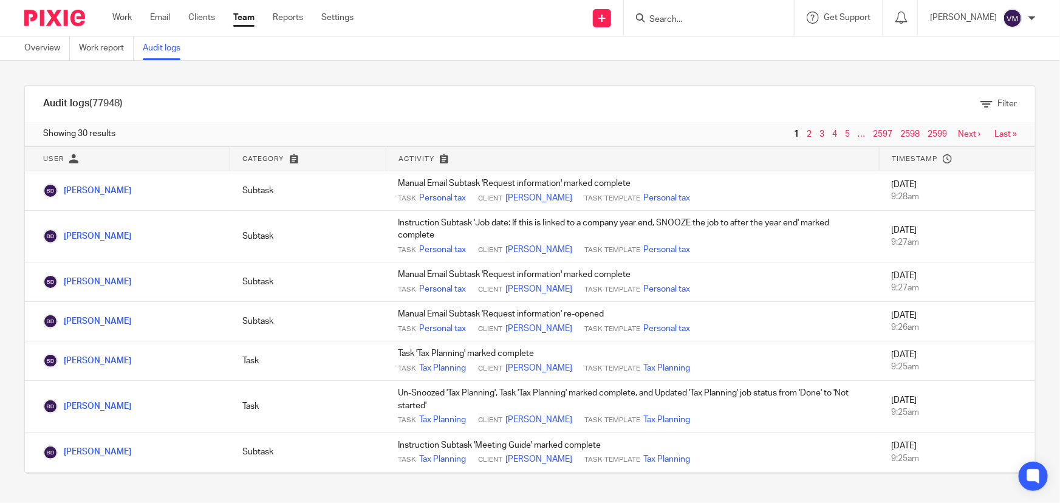
click at [241, 14] on link "Team" at bounding box center [243, 18] width 21 height 12
